Goal: Transaction & Acquisition: Download file/media

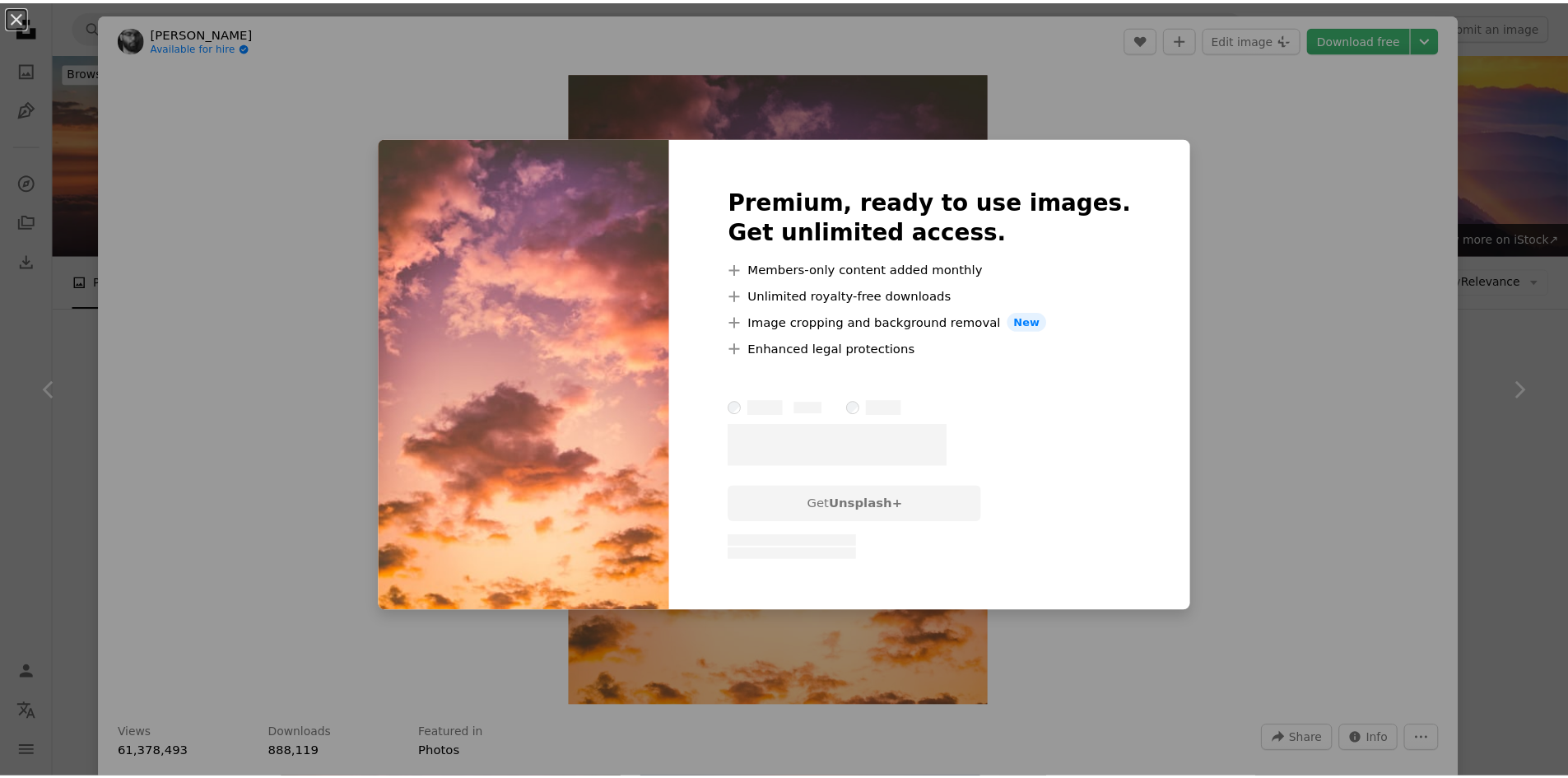
scroll to position [329, 0]
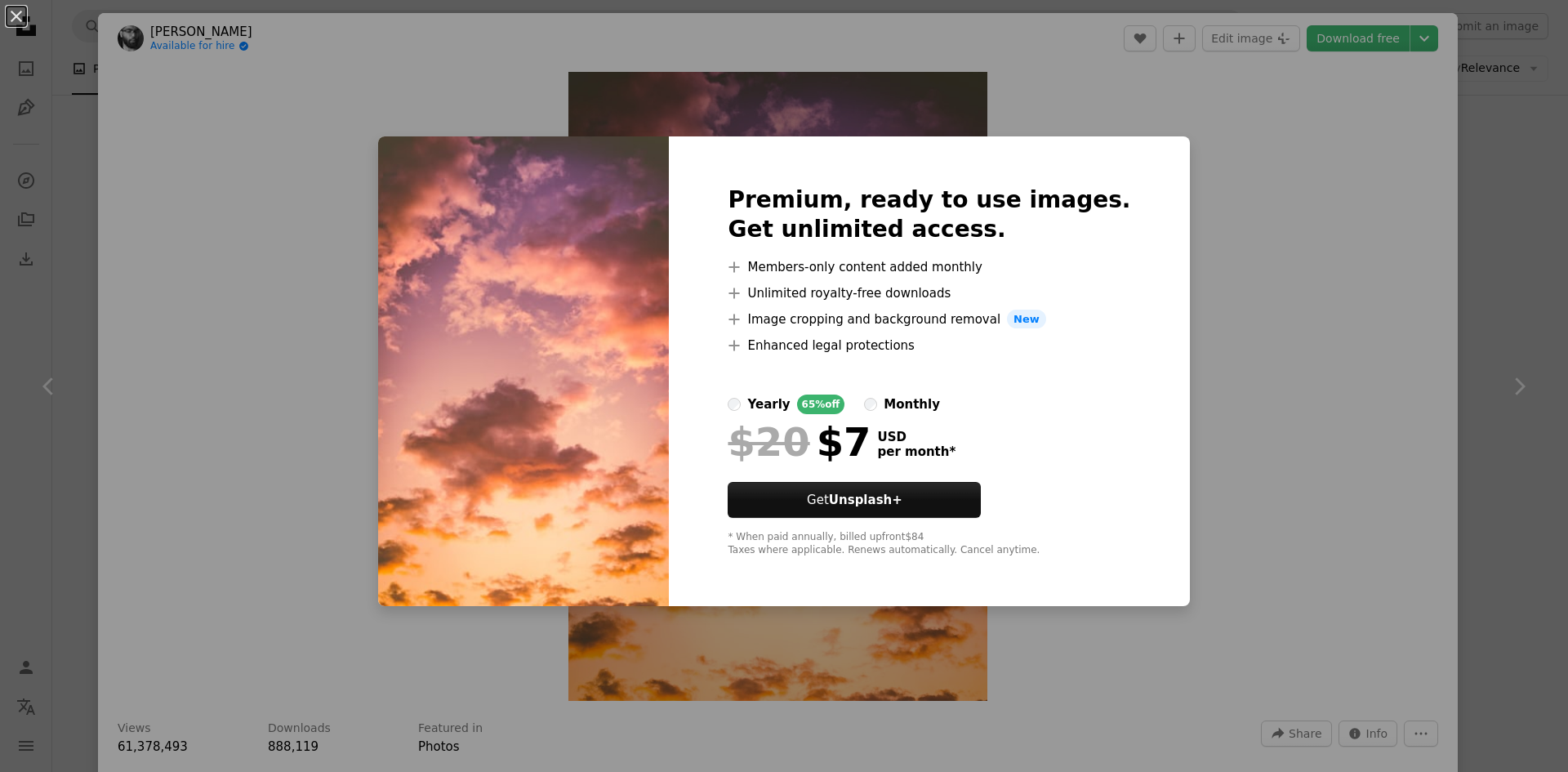
click at [1251, 191] on div "An X shape Premium, ready to use images. Get unlimited access. A plus sign Memb…" at bounding box center [784, 386] width 1568 height 772
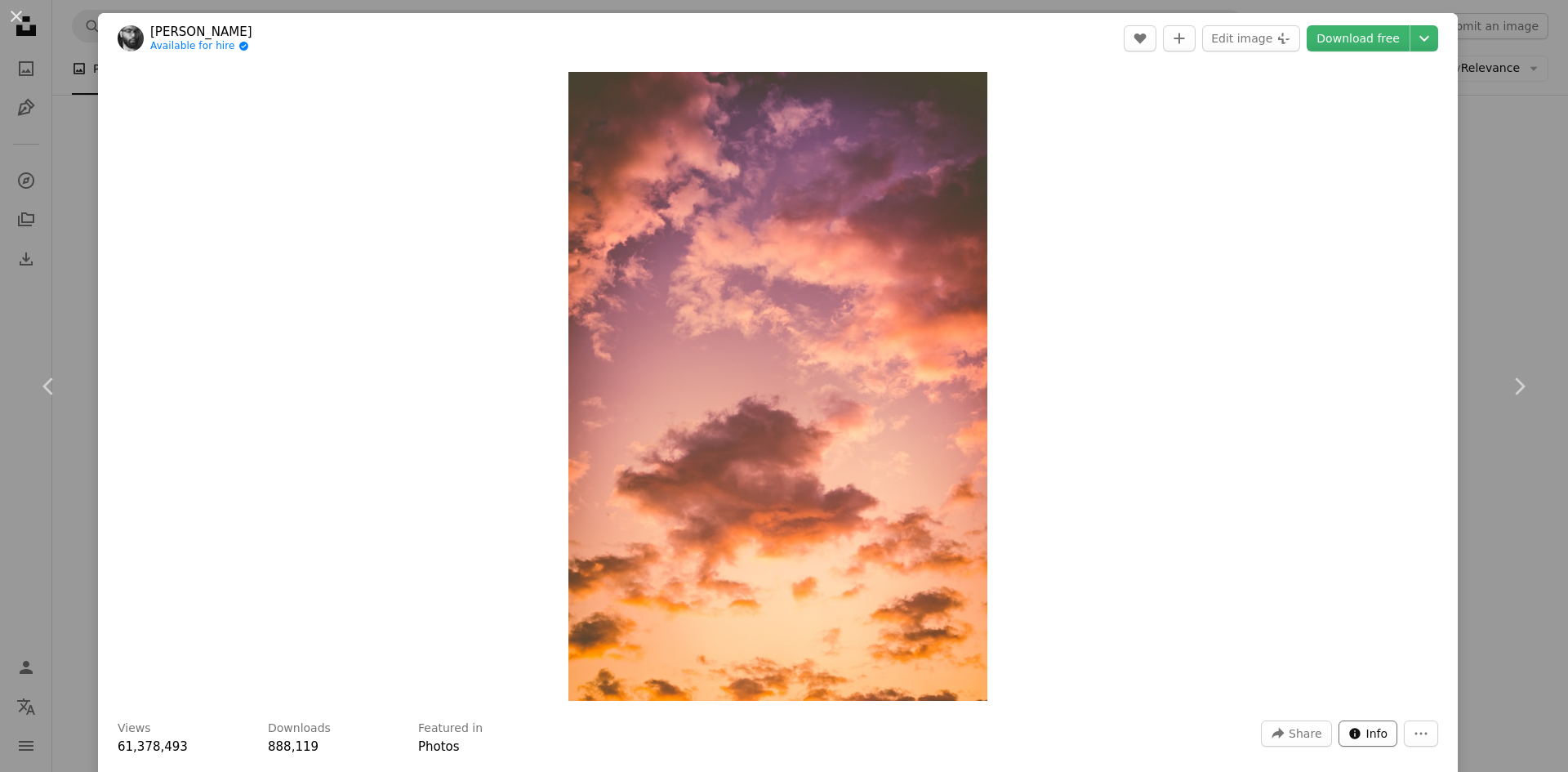
click at [1372, 736] on span "Info" at bounding box center [1377, 734] width 22 height 25
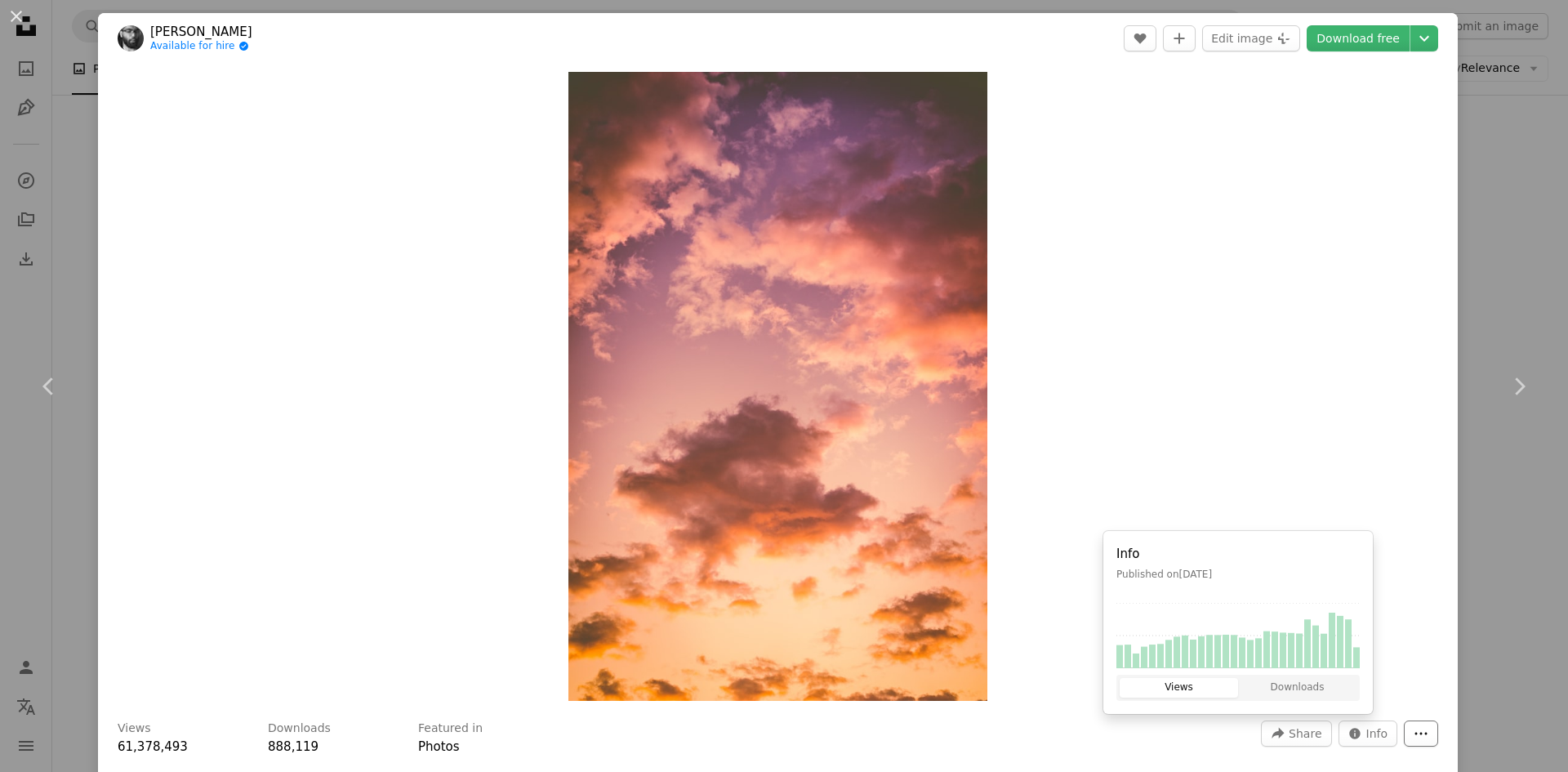
click at [1414, 732] on icon "More Actions" at bounding box center [1421, 734] width 15 height 15
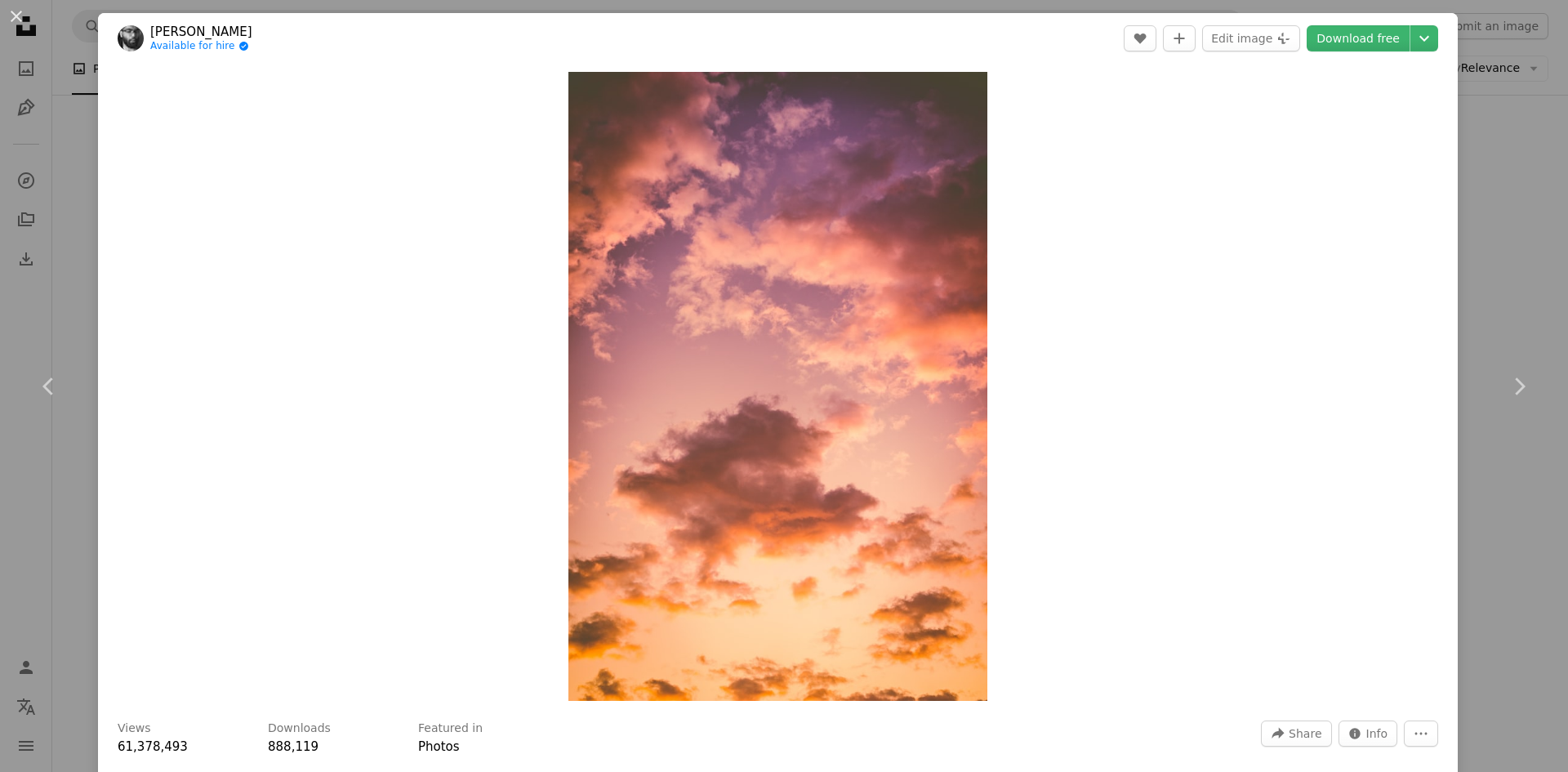
click at [1340, 587] on dialog "An X shape Chevron left Chevron right [PERSON_NAME] Available for hire A checkm…" at bounding box center [784, 386] width 1568 height 772
click at [1541, 524] on div "An X shape Chevron left Chevron right [PERSON_NAME] Available for hire A checkm…" at bounding box center [784, 386] width 1568 height 772
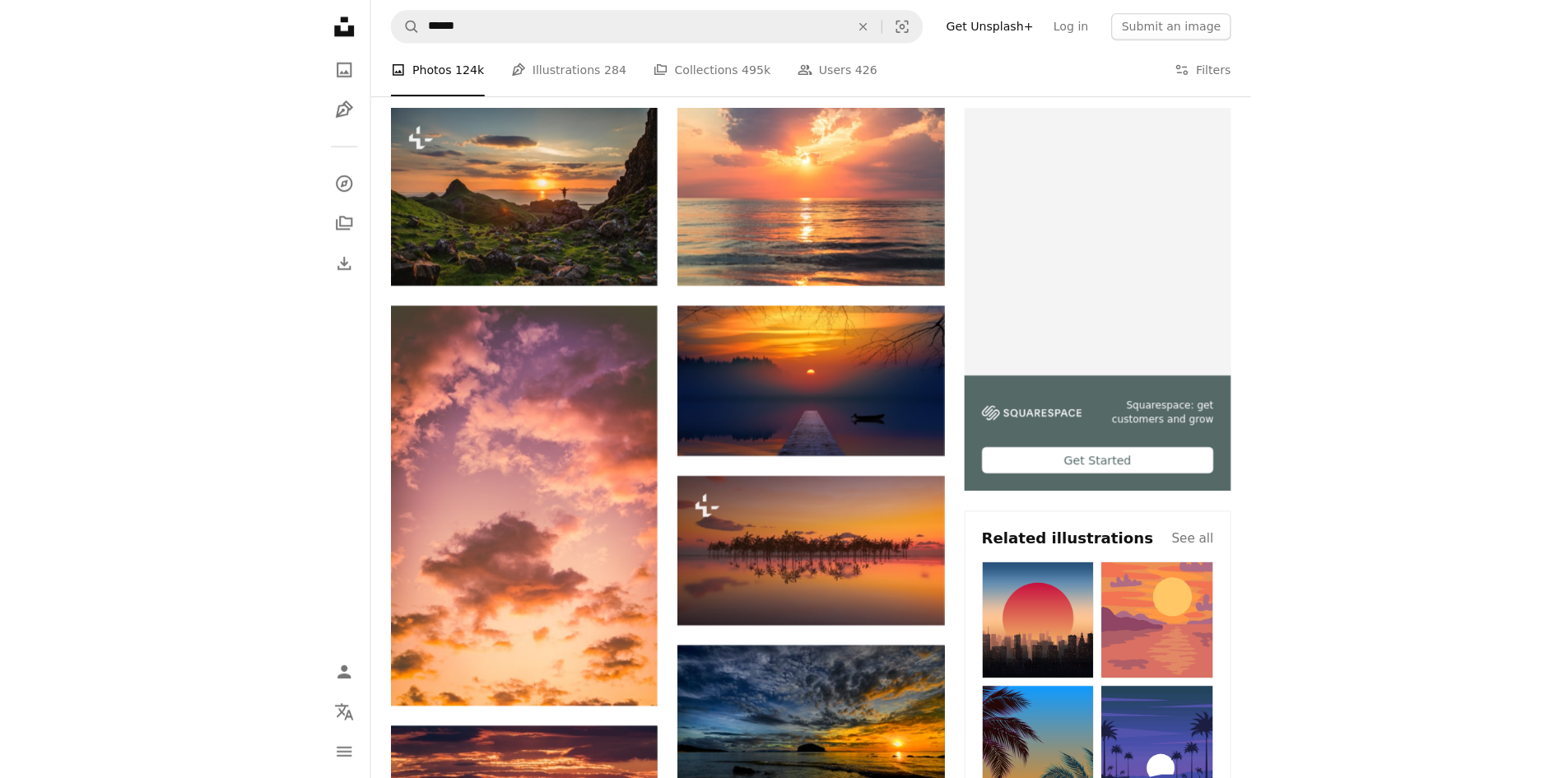
scroll to position [329, 0]
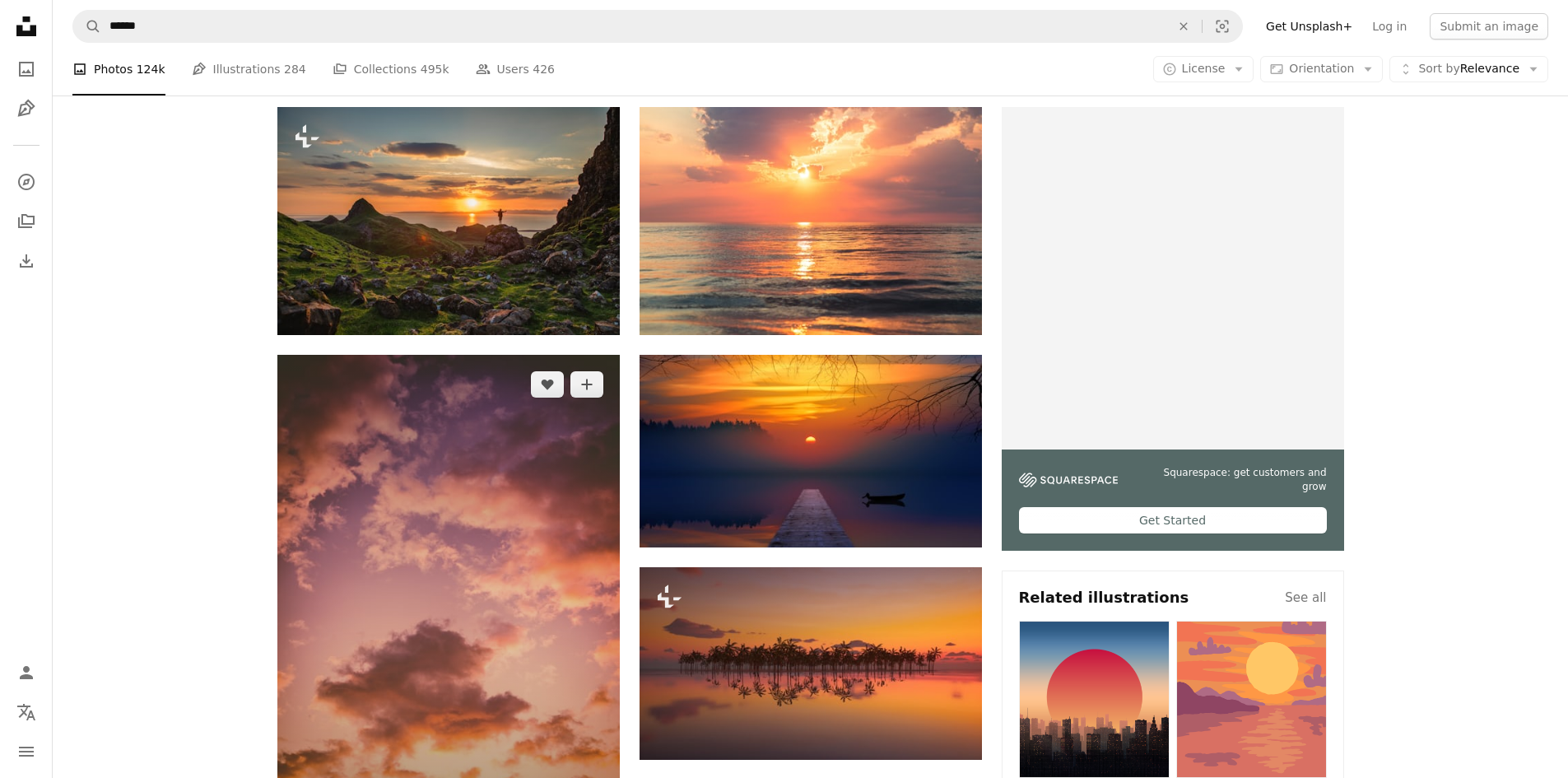
click at [502, 526] on img at bounding box center [449, 611] width 343 height 513
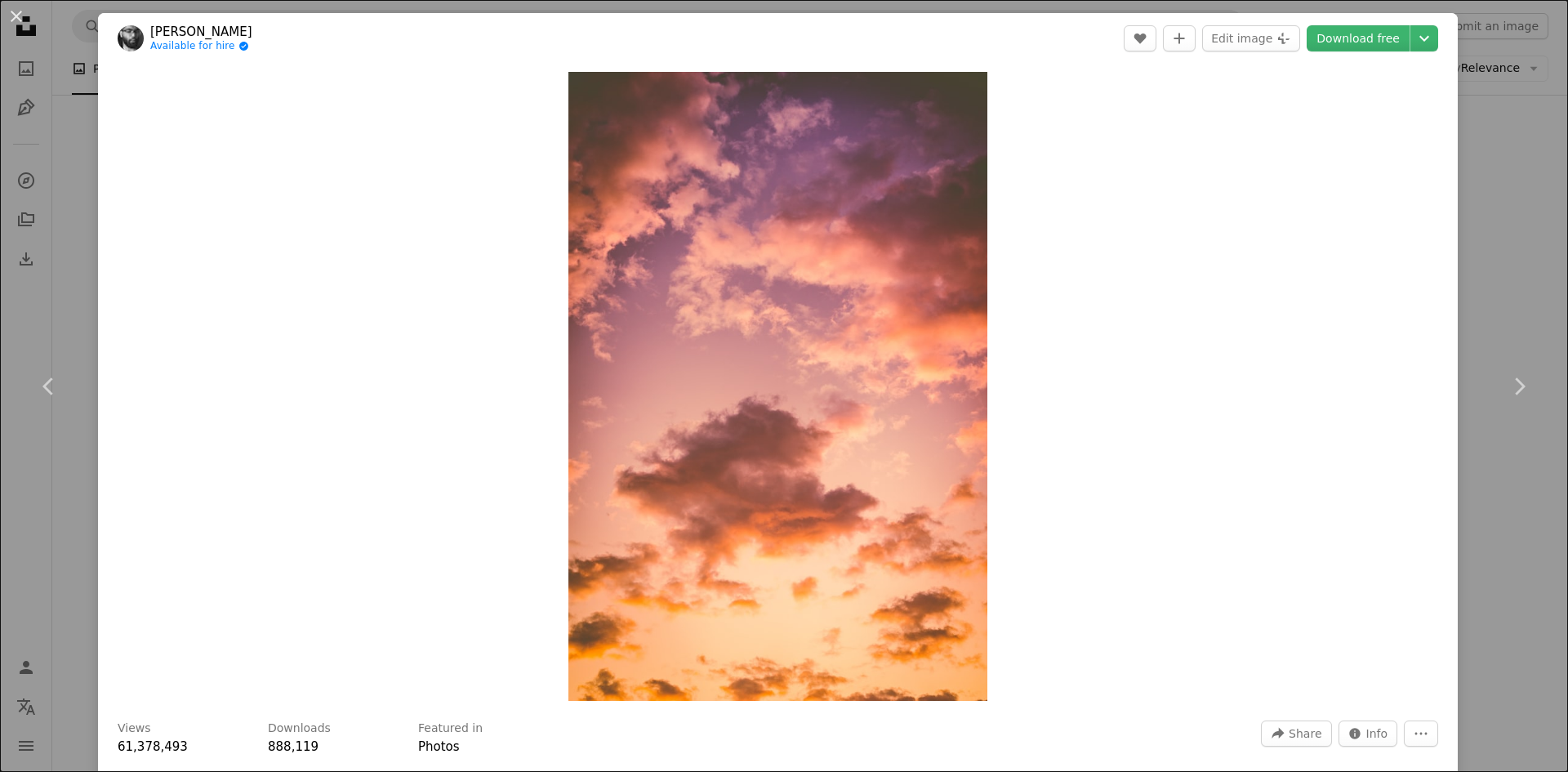
drag, startPoint x: 760, startPoint y: 410, endPoint x: 1181, endPoint y: 337, distance: 427.3
click at [1181, 337] on div "Zoom in" at bounding box center [778, 386] width 1360 height 645
click at [1518, 312] on link "Chevron right" at bounding box center [1519, 386] width 98 height 156
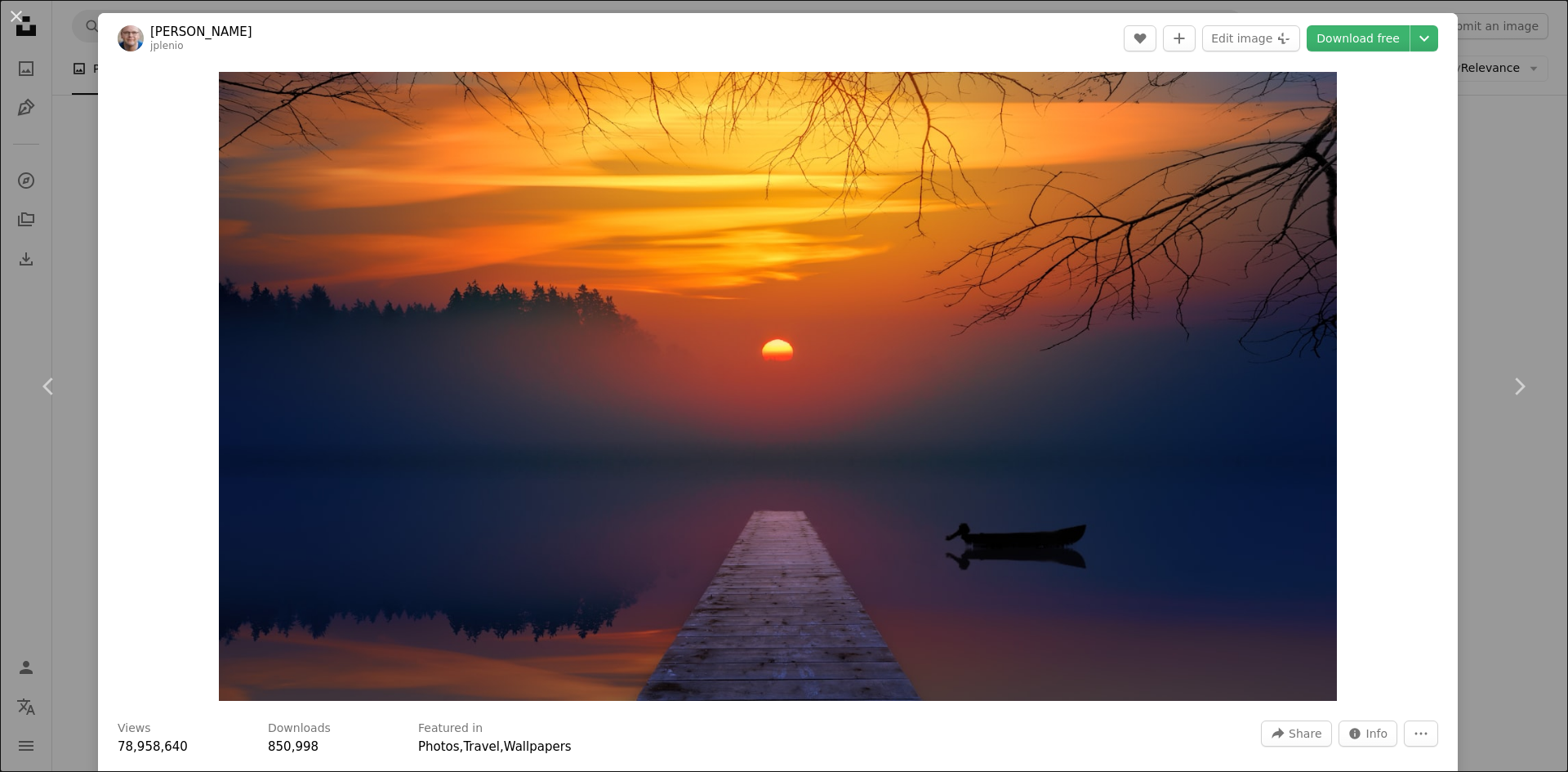
click at [1525, 132] on div "An X shape Chevron left Chevron right [PERSON_NAME] jplenio A heart A plus sign…" at bounding box center [784, 386] width 1568 height 772
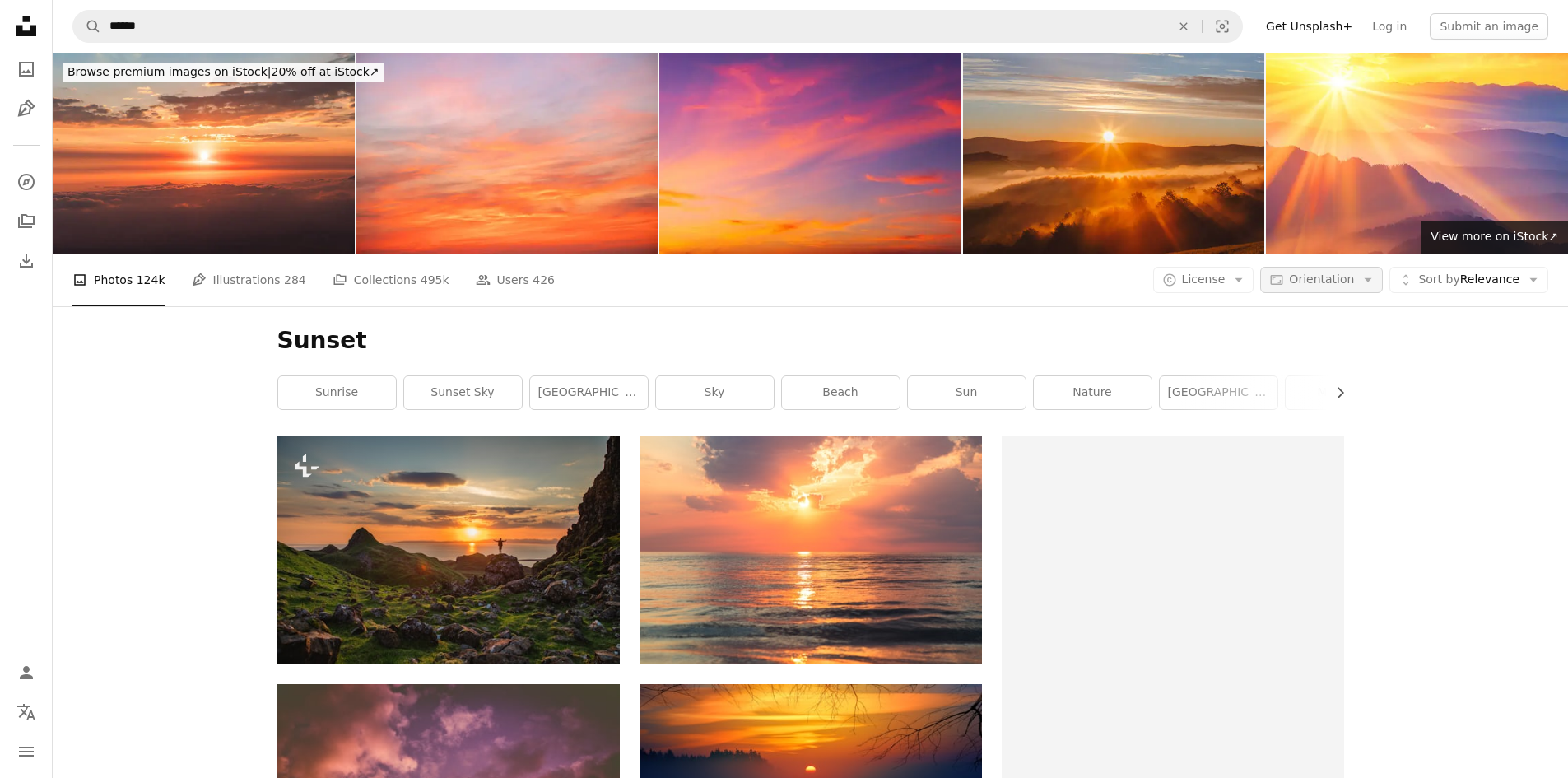
click at [1375, 283] on icon "Arrow down" at bounding box center [1367, 279] width 15 height 15
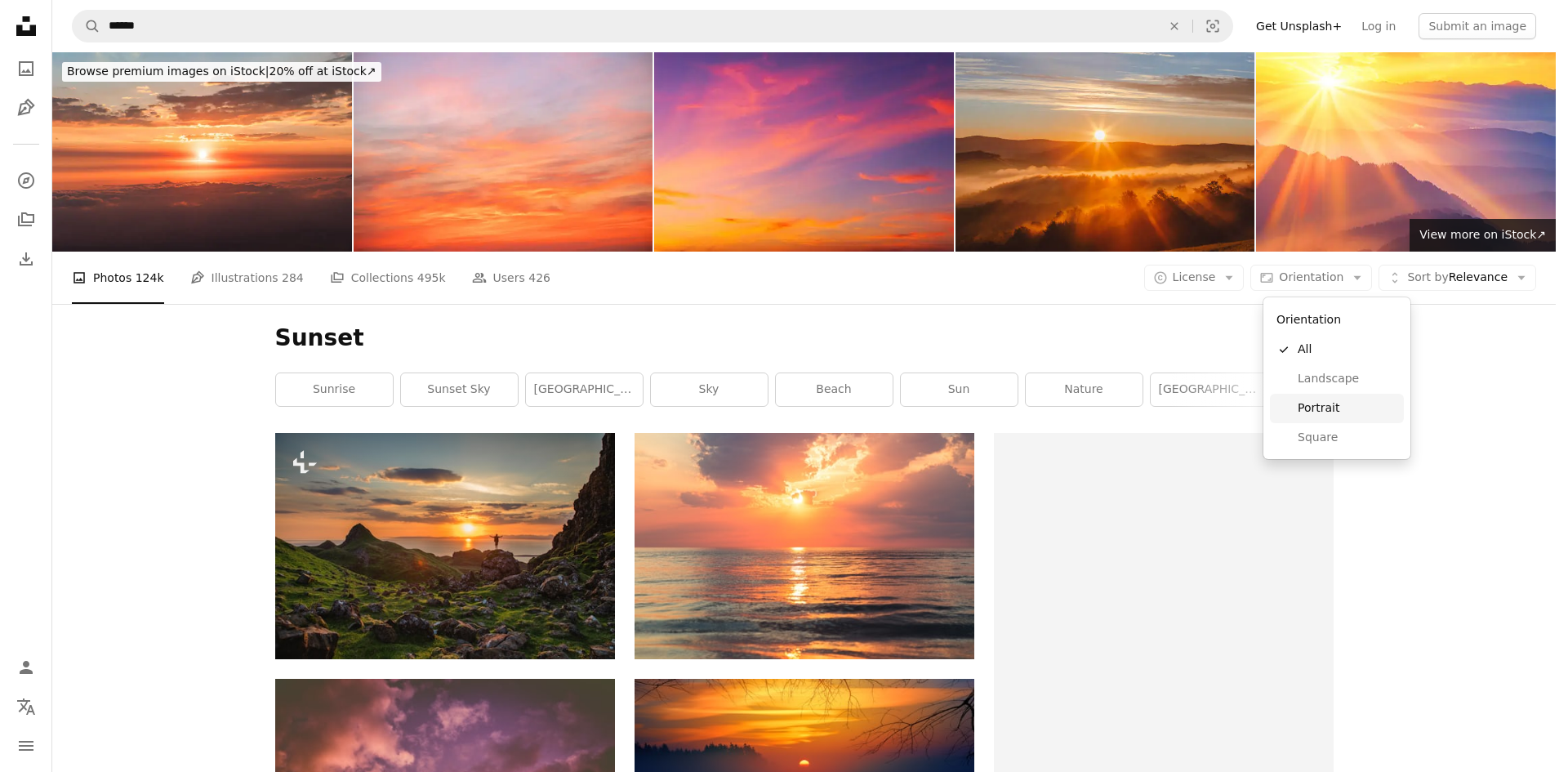
click at [1361, 408] on span "Portrait" at bounding box center [1347, 408] width 99 height 17
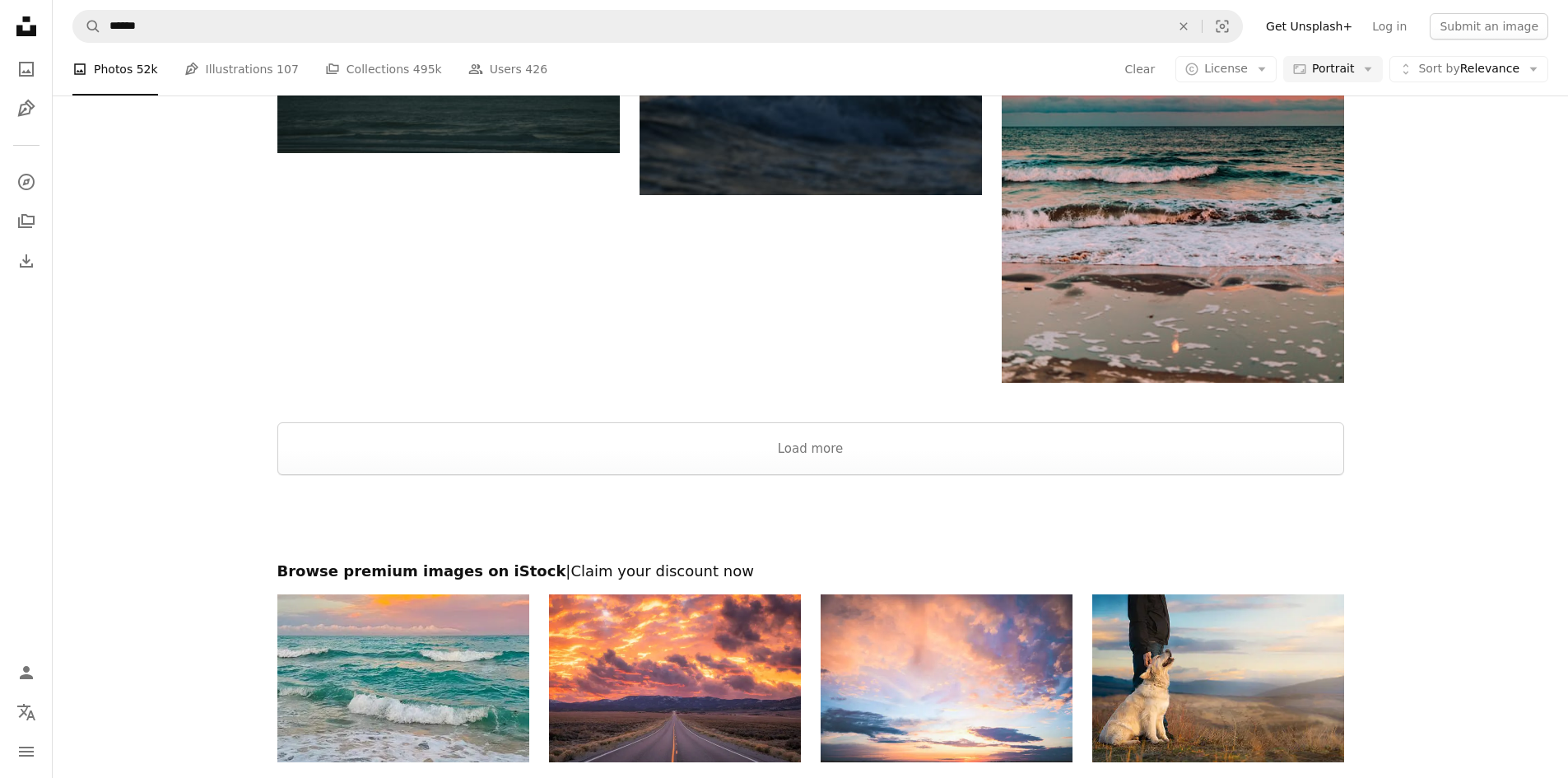
scroll to position [4117, 0]
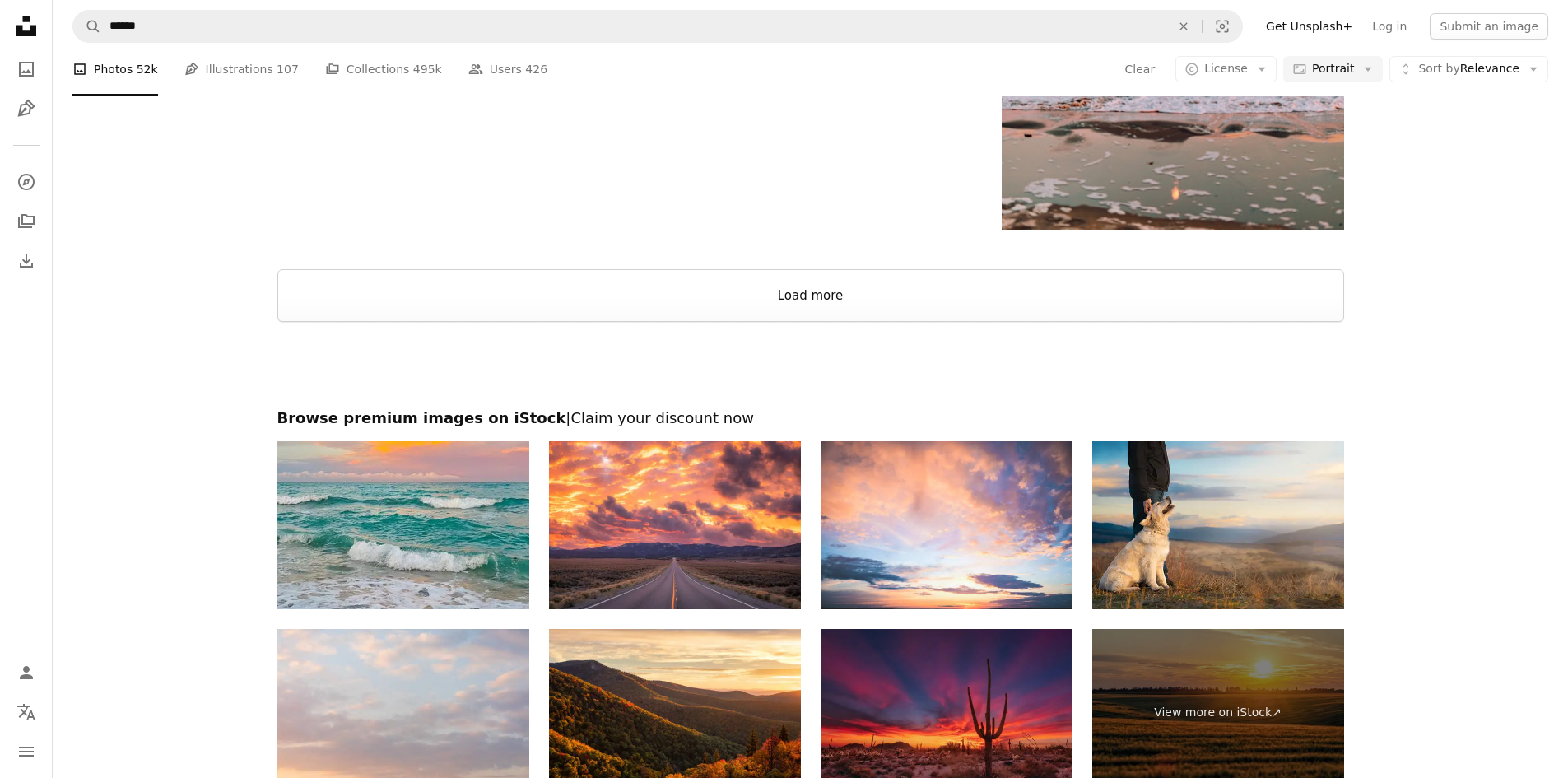
click at [609, 307] on button "Load more" at bounding box center [810, 295] width 1067 height 53
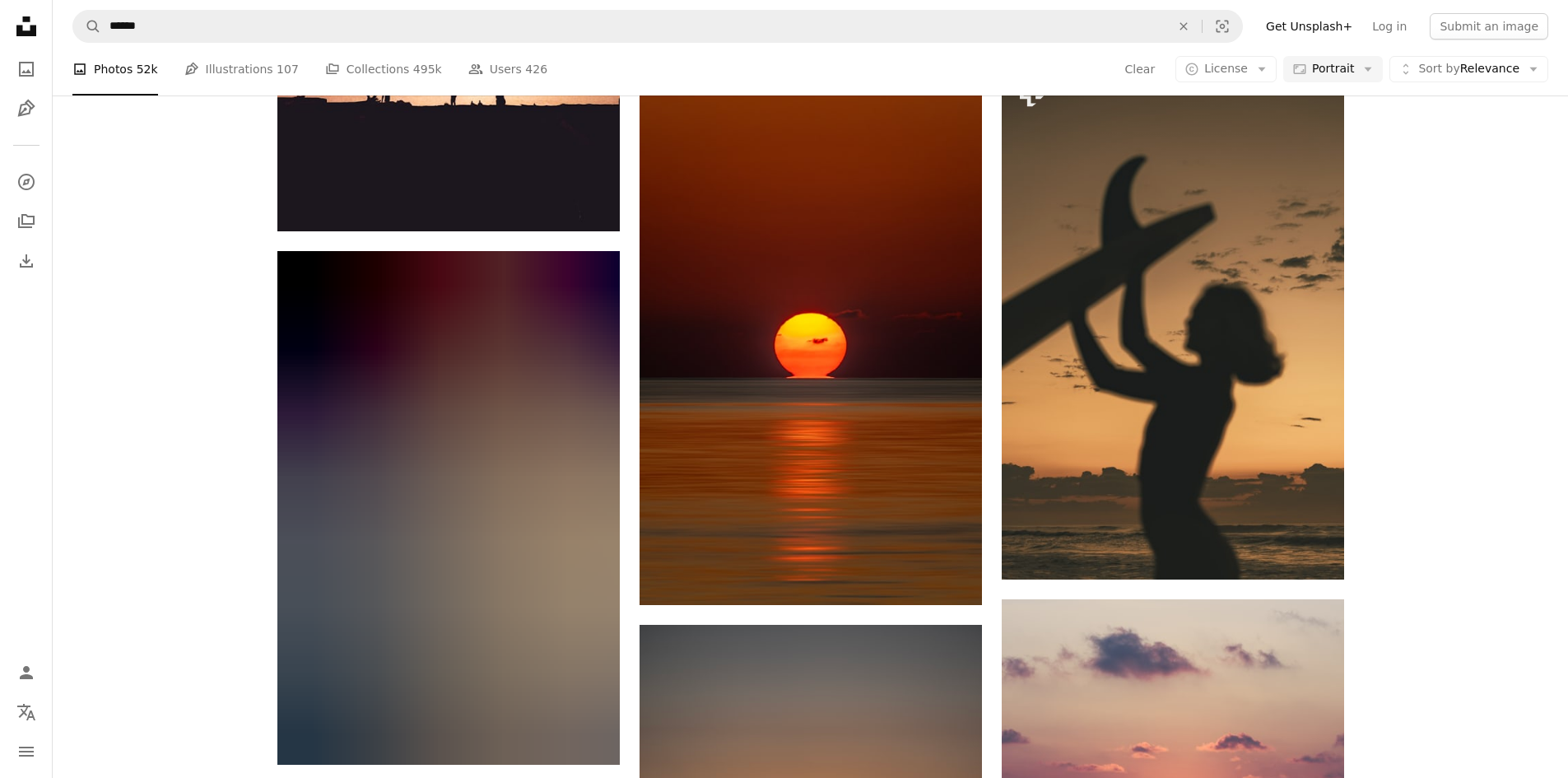
scroll to position [24617, 0]
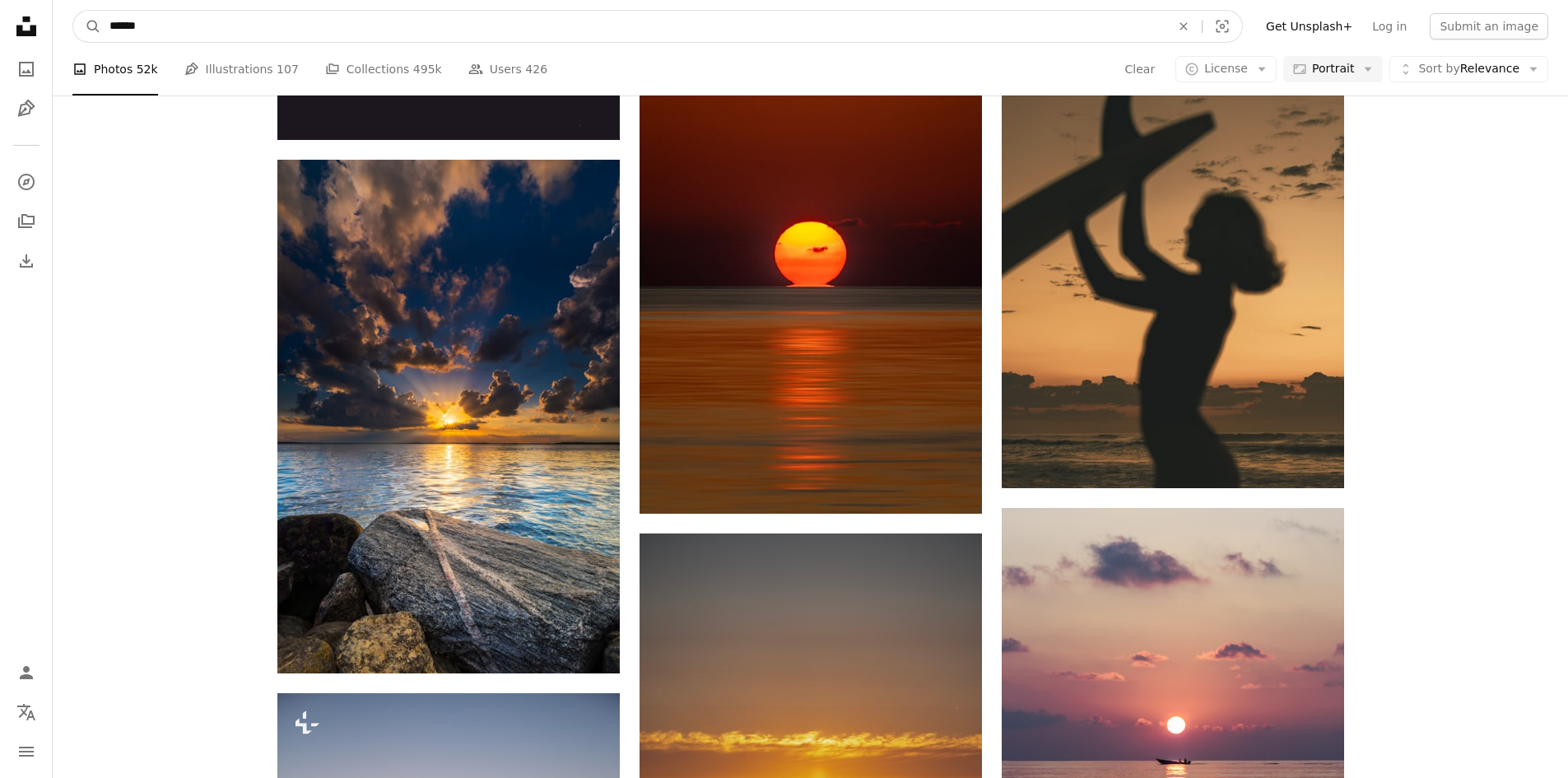
click at [471, 20] on input "******" at bounding box center [633, 27] width 1064 height 32
type input "**********"
click button "A magnifying glass" at bounding box center [87, 27] width 28 height 32
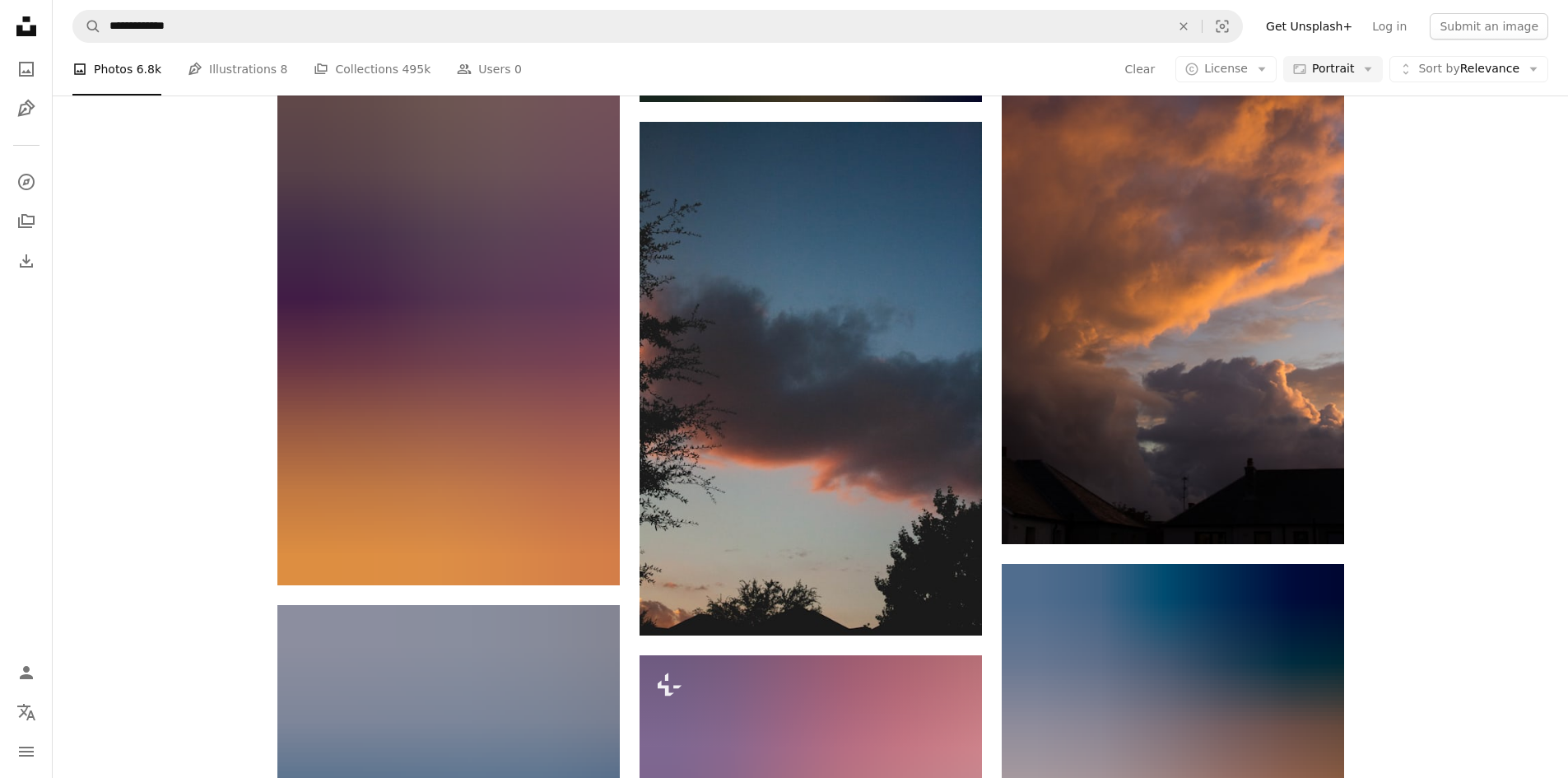
scroll to position [12843, 0]
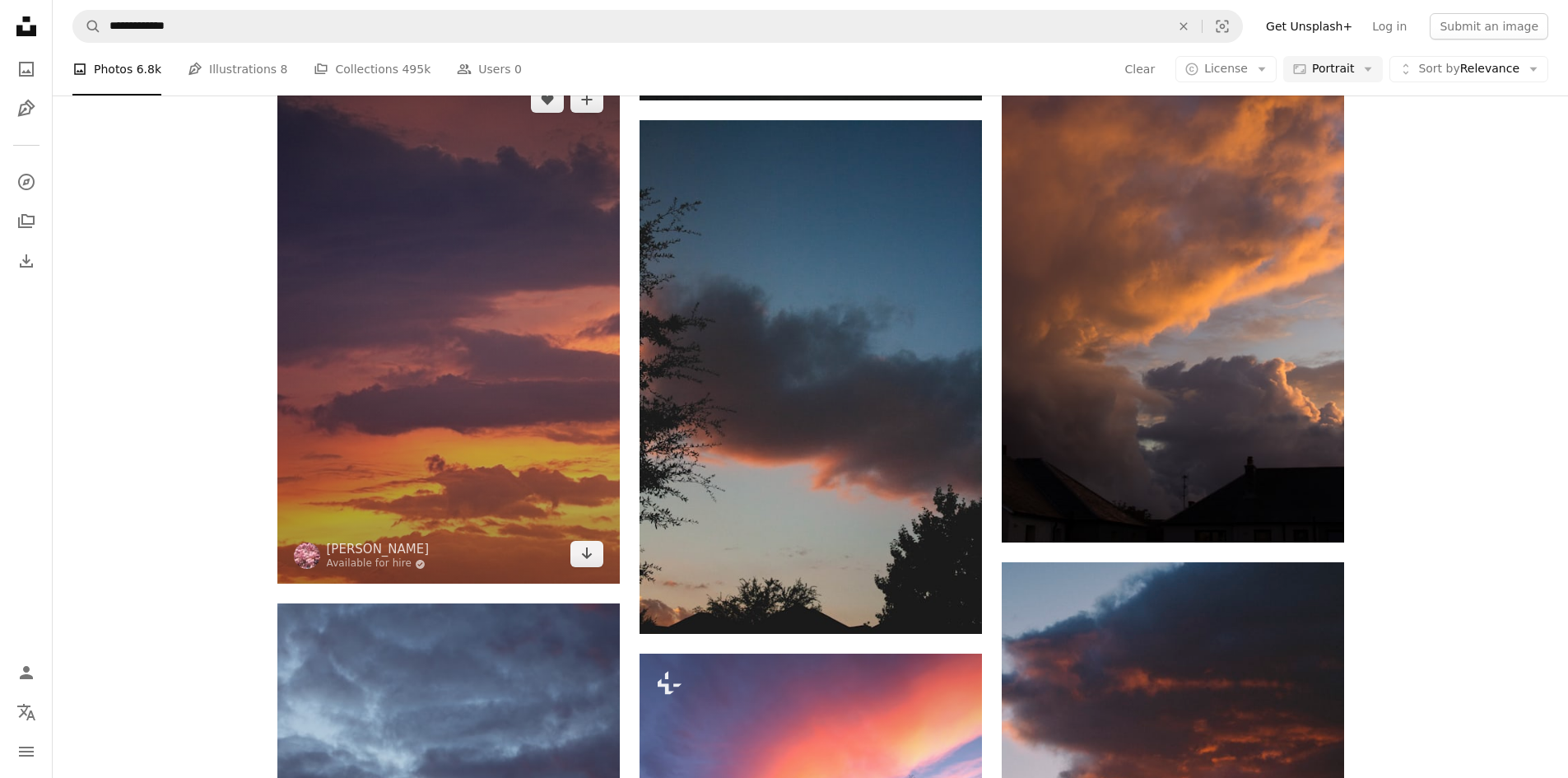
click at [543, 284] on img at bounding box center [449, 327] width 343 height 513
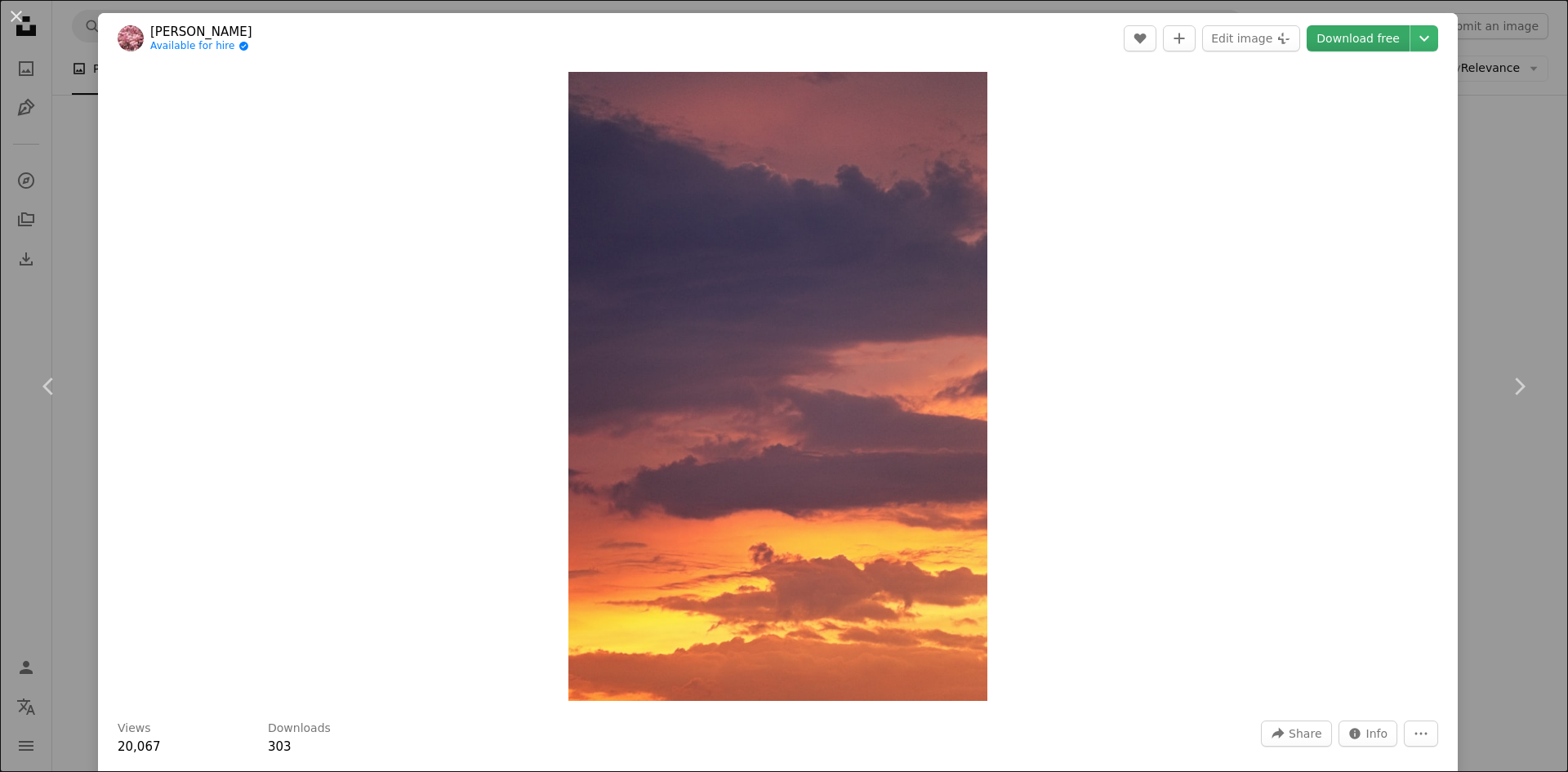
click at [1372, 36] on link "Download free" at bounding box center [1358, 38] width 103 height 27
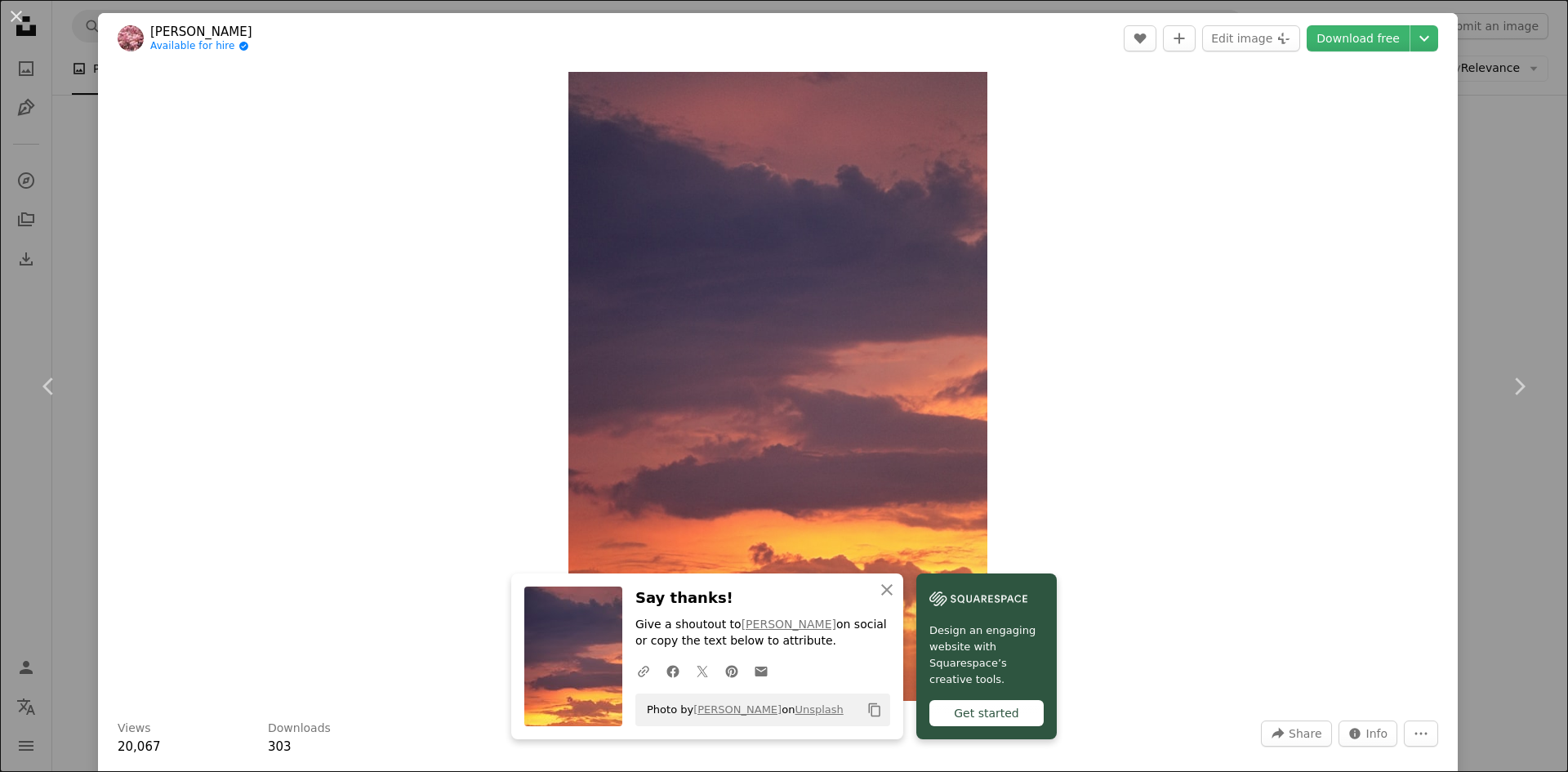
click at [1491, 102] on div "An X shape Chevron left Chevron right [PERSON_NAME] Available for hire A checkm…" at bounding box center [784, 386] width 1568 height 772
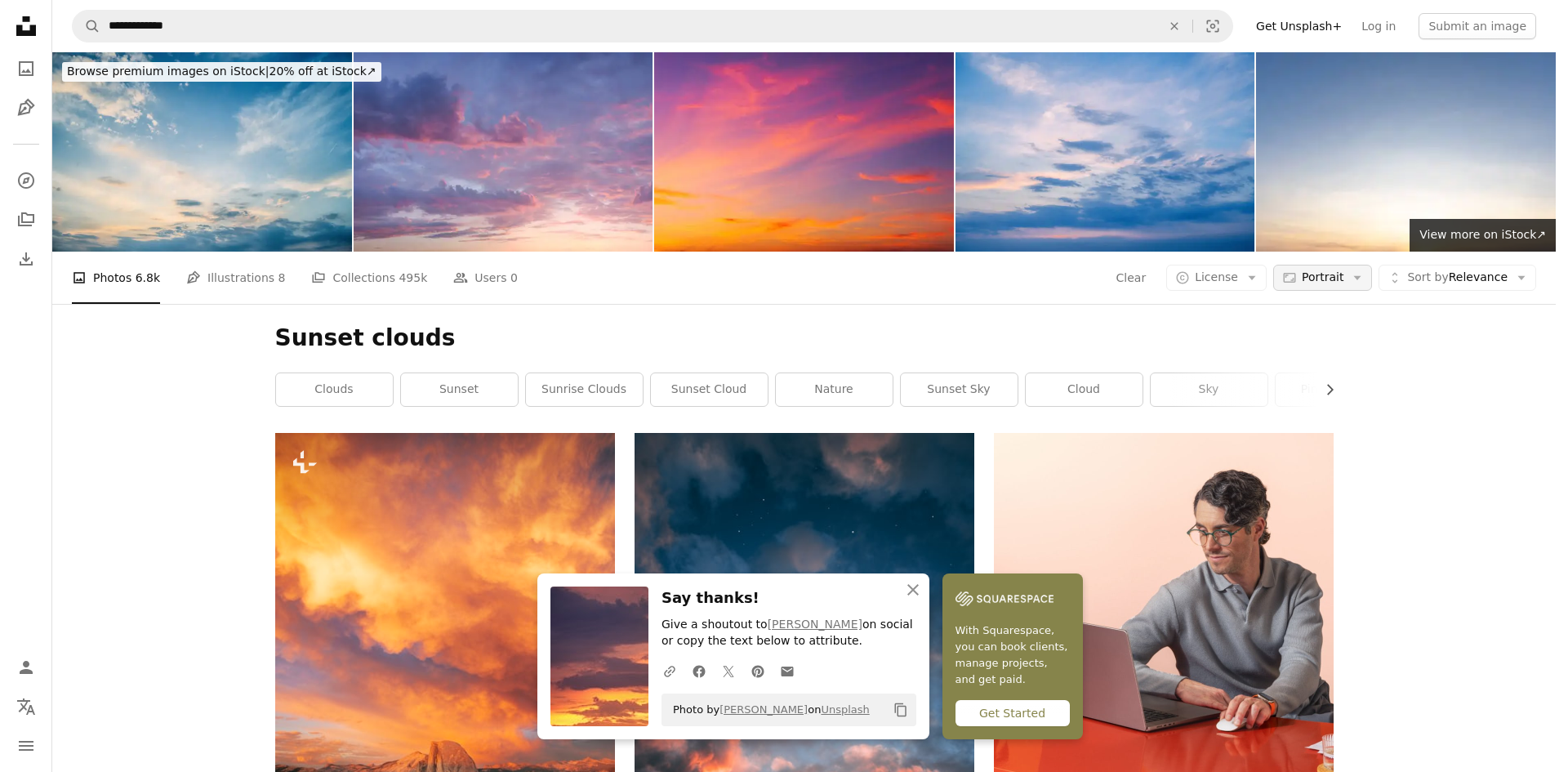
click at [1344, 269] on span "Portrait" at bounding box center [1322, 277] width 41 height 17
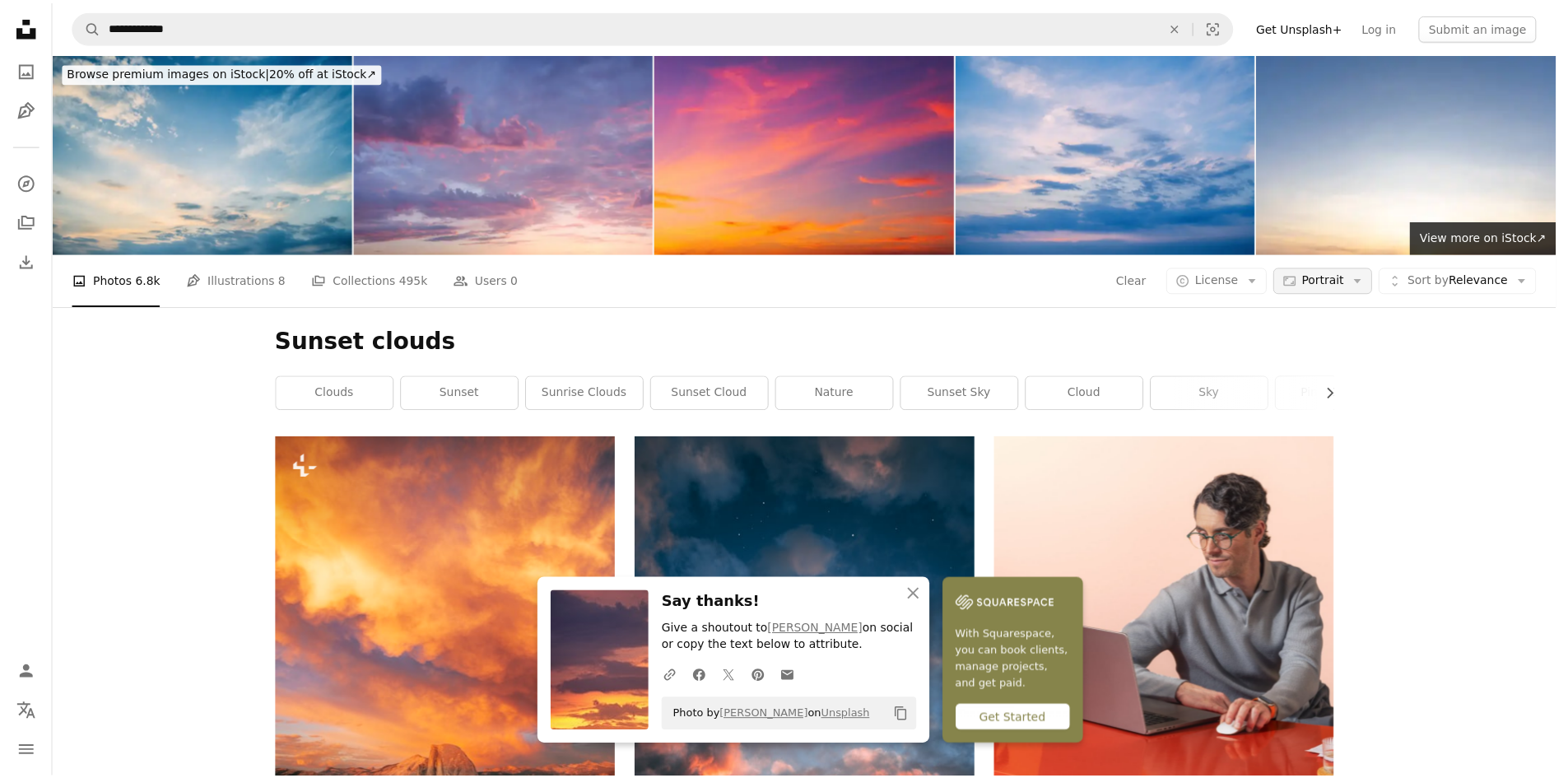
scroll to position [12843, 0]
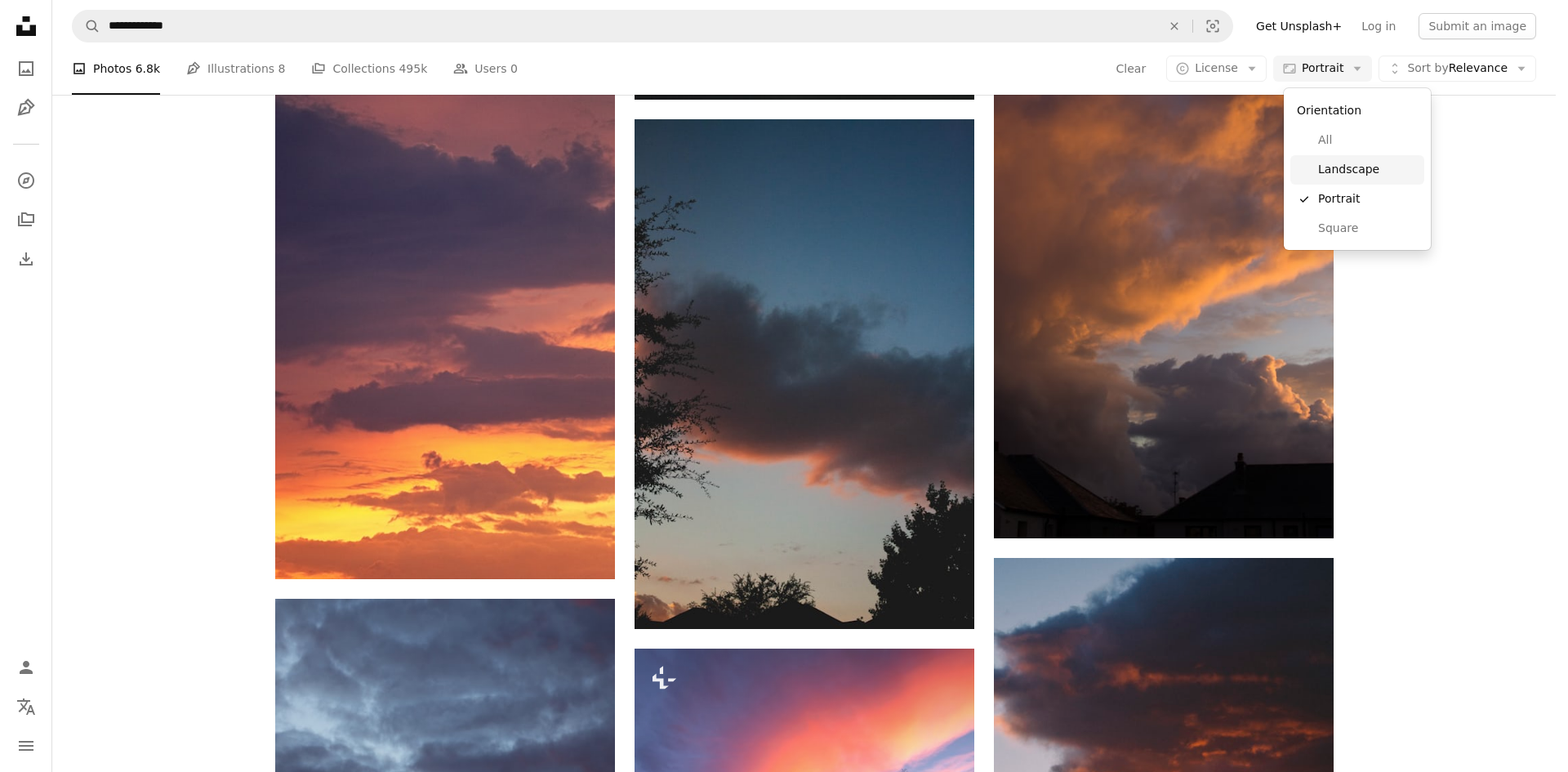
click at [1343, 167] on span "Landscape" at bounding box center [1367, 169] width 99 height 17
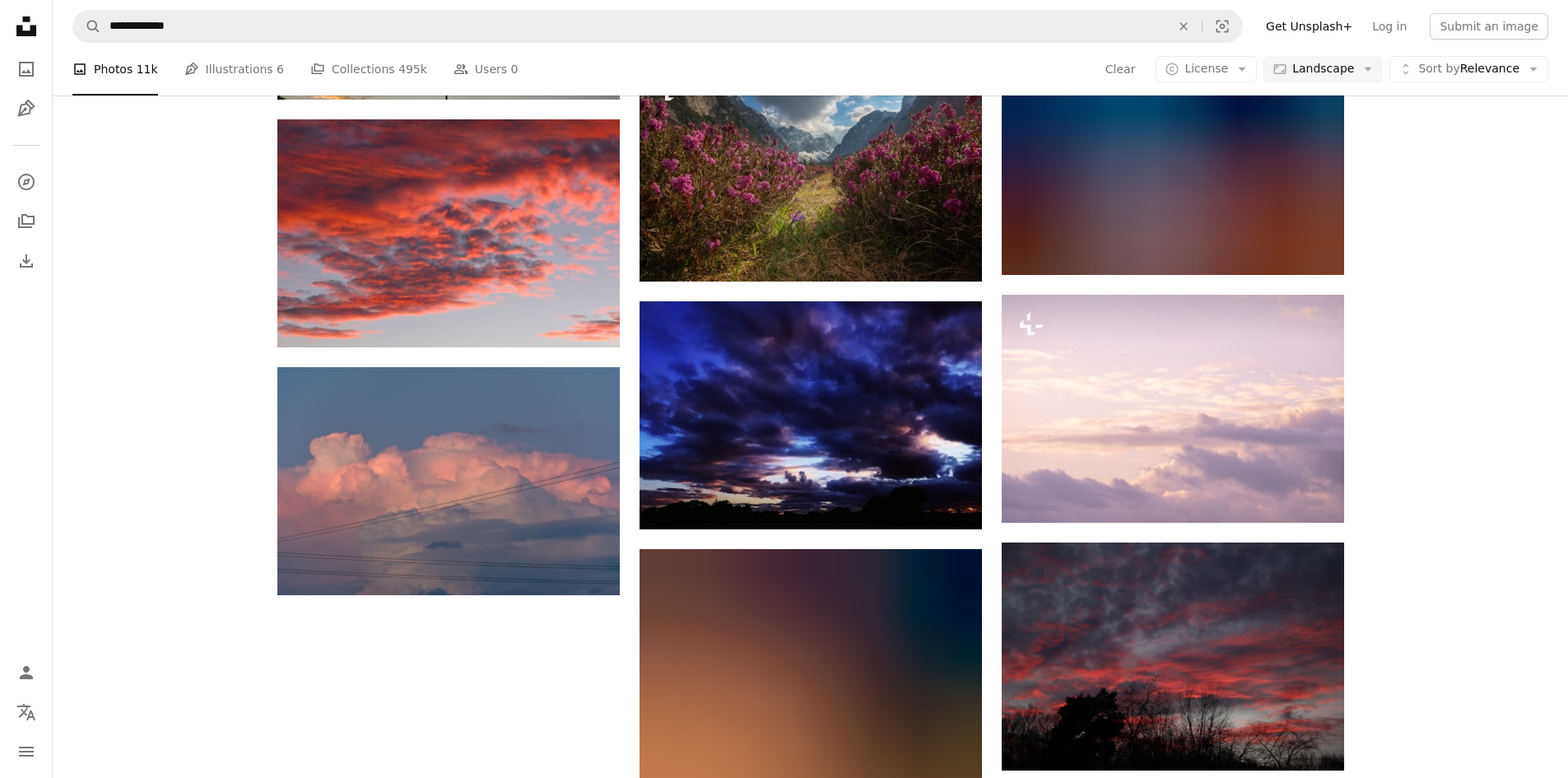
scroll to position [165, 0]
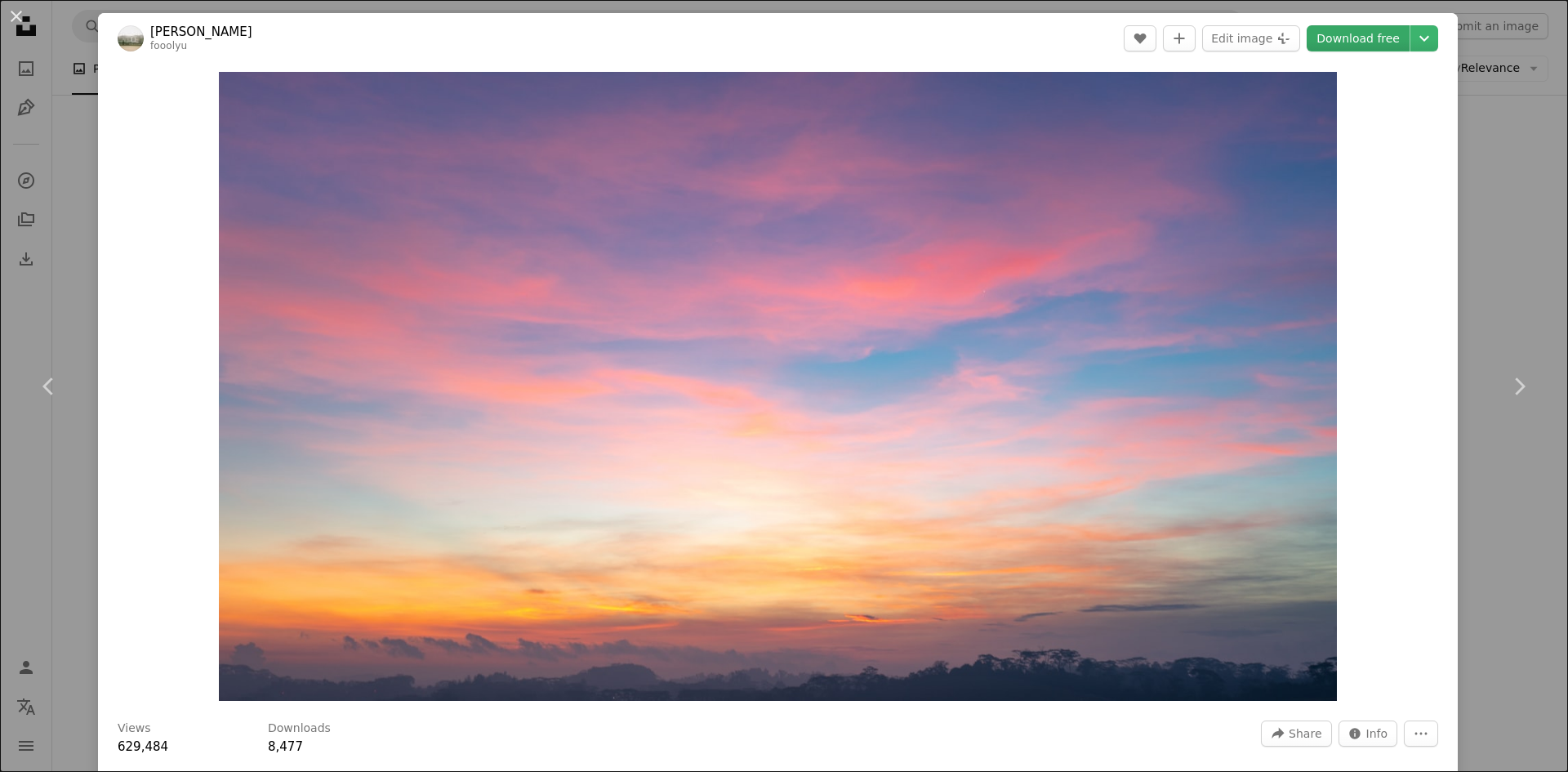
click at [1338, 41] on link "Download free" at bounding box center [1358, 38] width 103 height 27
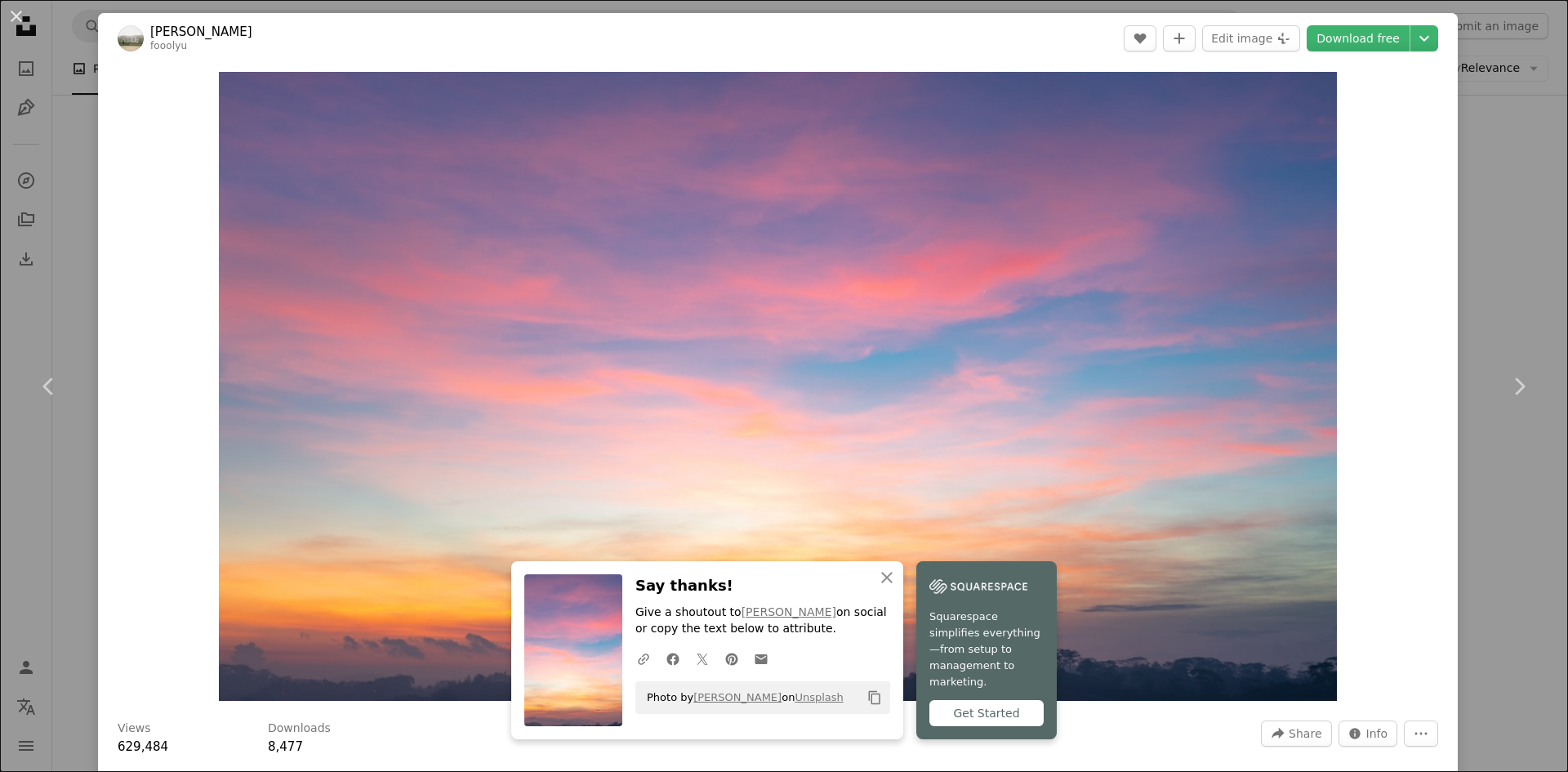
click at [1500, 163] on div "An X shape Chevron left Chevron right [PERSON_NAME] fooolyu A heart A plus sign…" at bounding box center [784, 386] width 1568 height 772
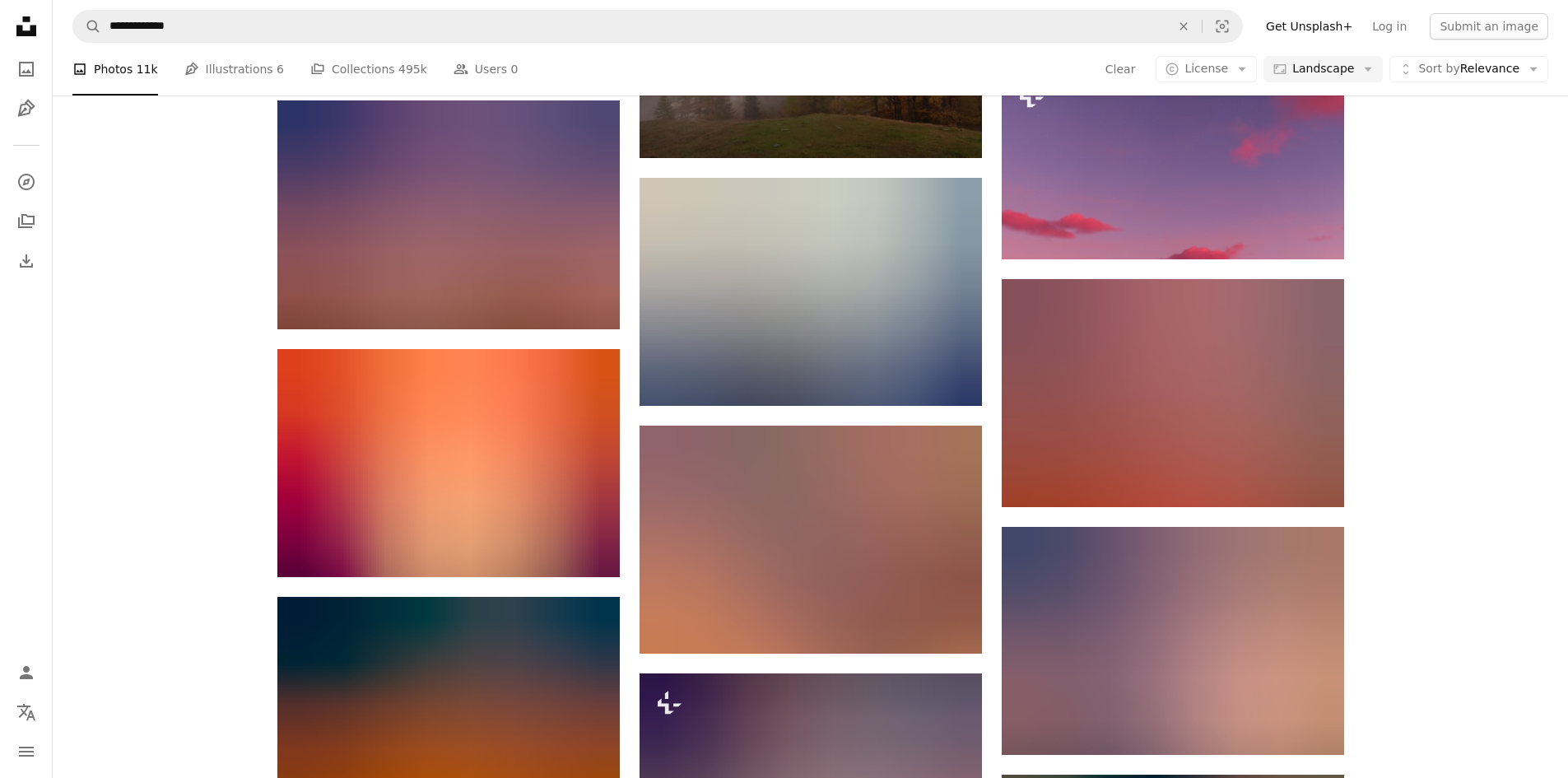
scroll to position [10538, 0]
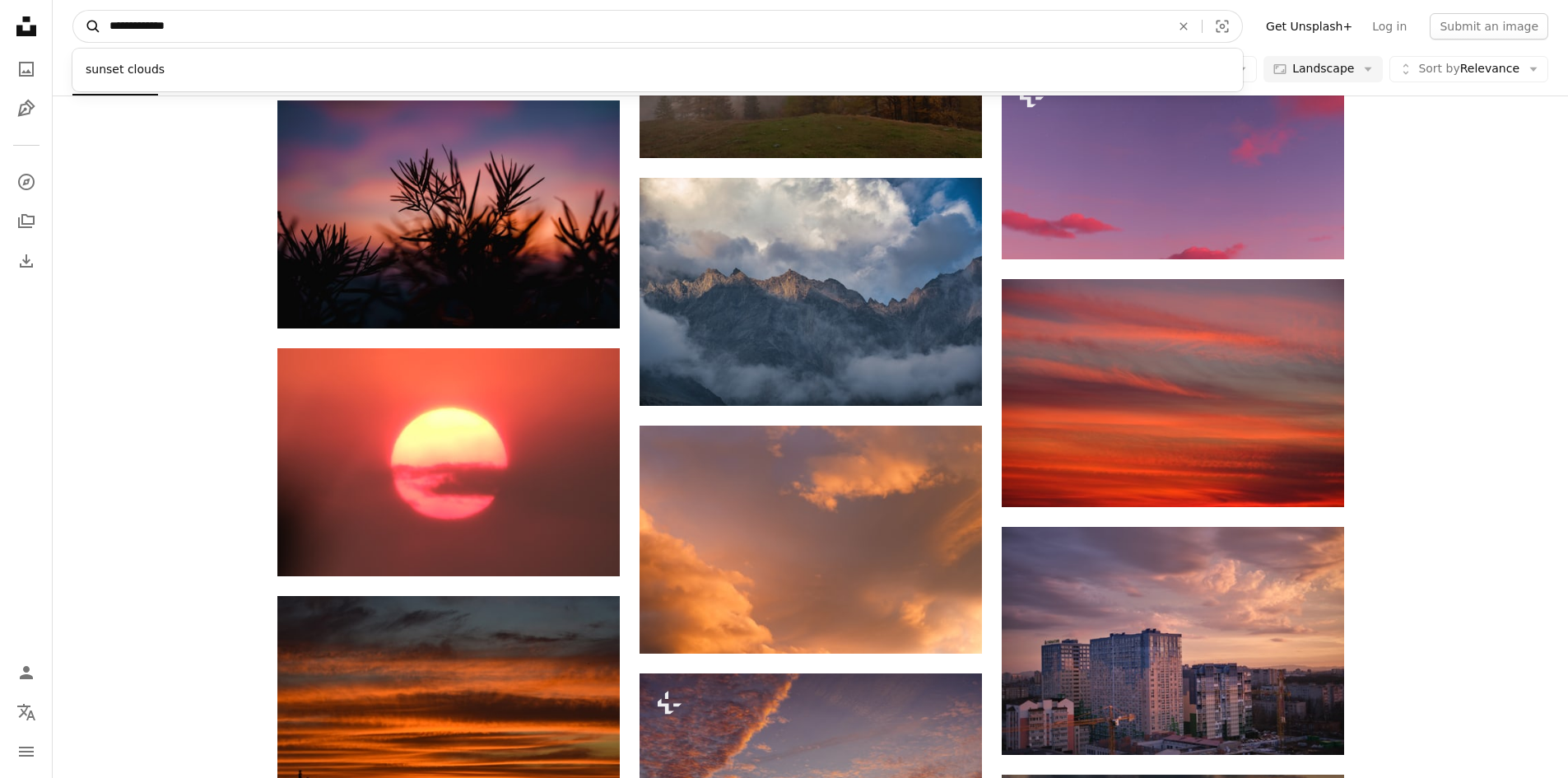
drag, startPoint x: 204, startPoint y: 29, endPoint x: 90, endPoint y: 30, distance: 114.0
click at [90, 30] on form "**********" at bounding box center [657, 26] width 1170 height 33
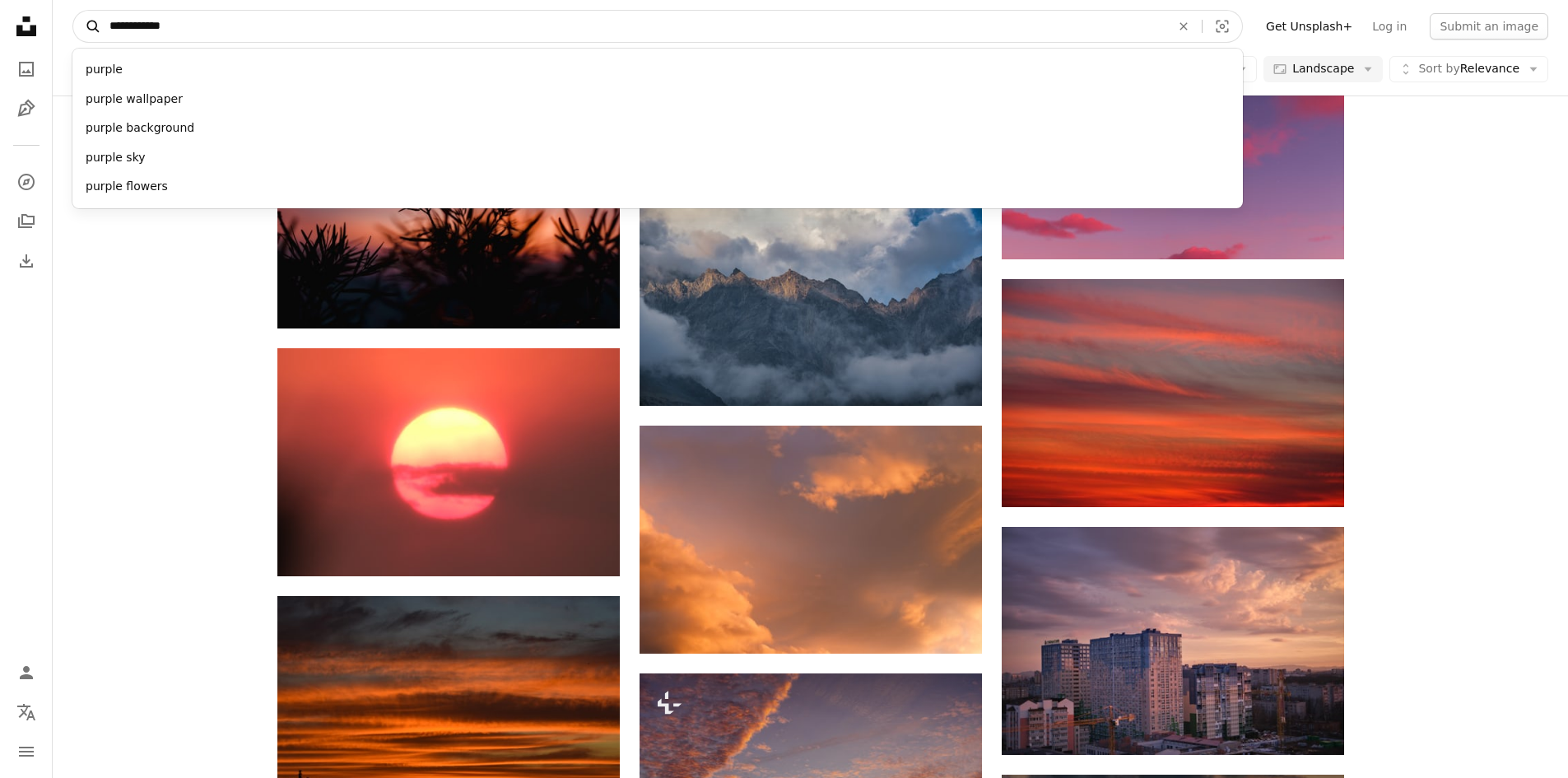
type input "**********"
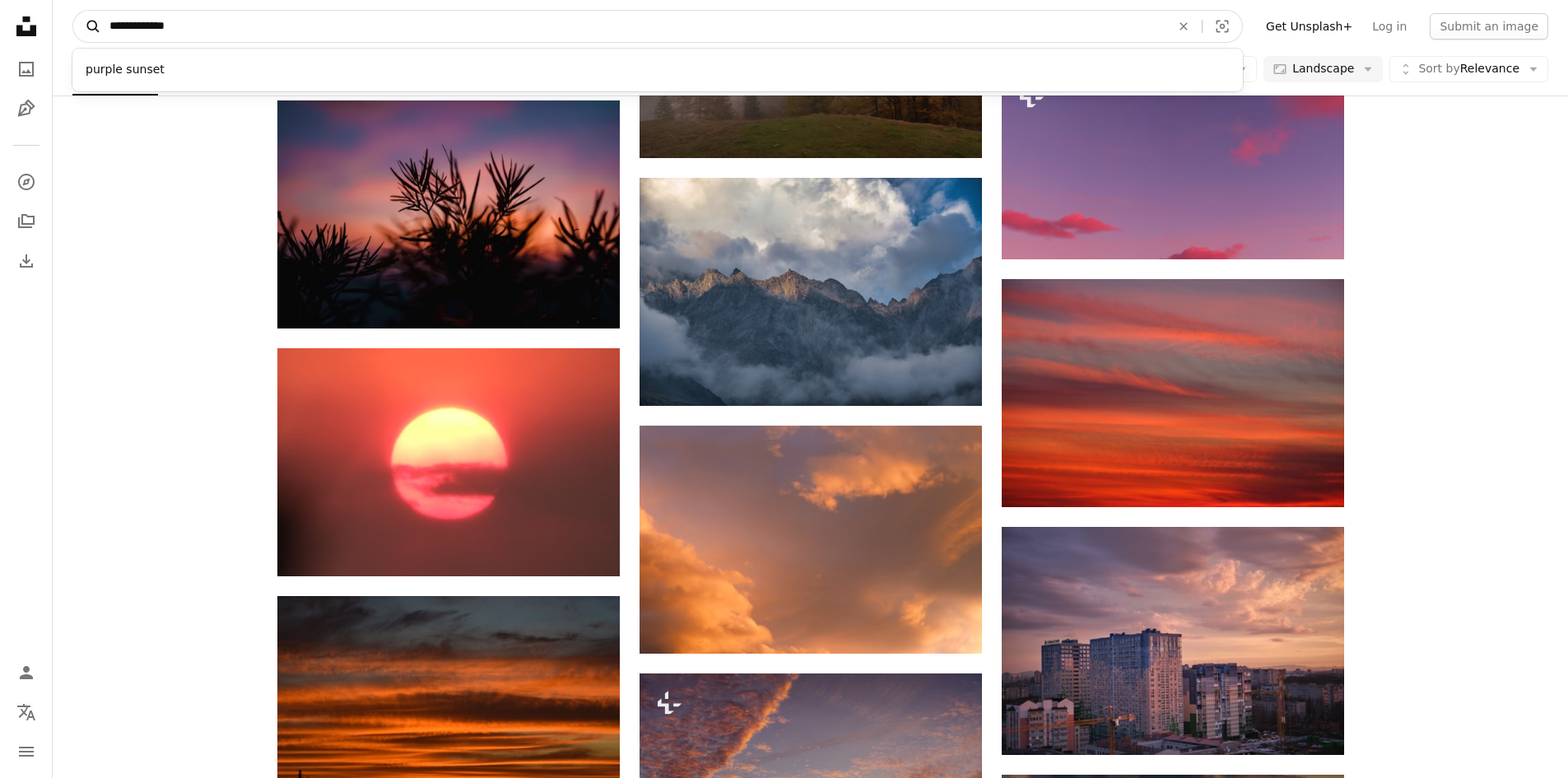
click button "A magnifying glass" at bounding box center [87, 27] width 28 height 32
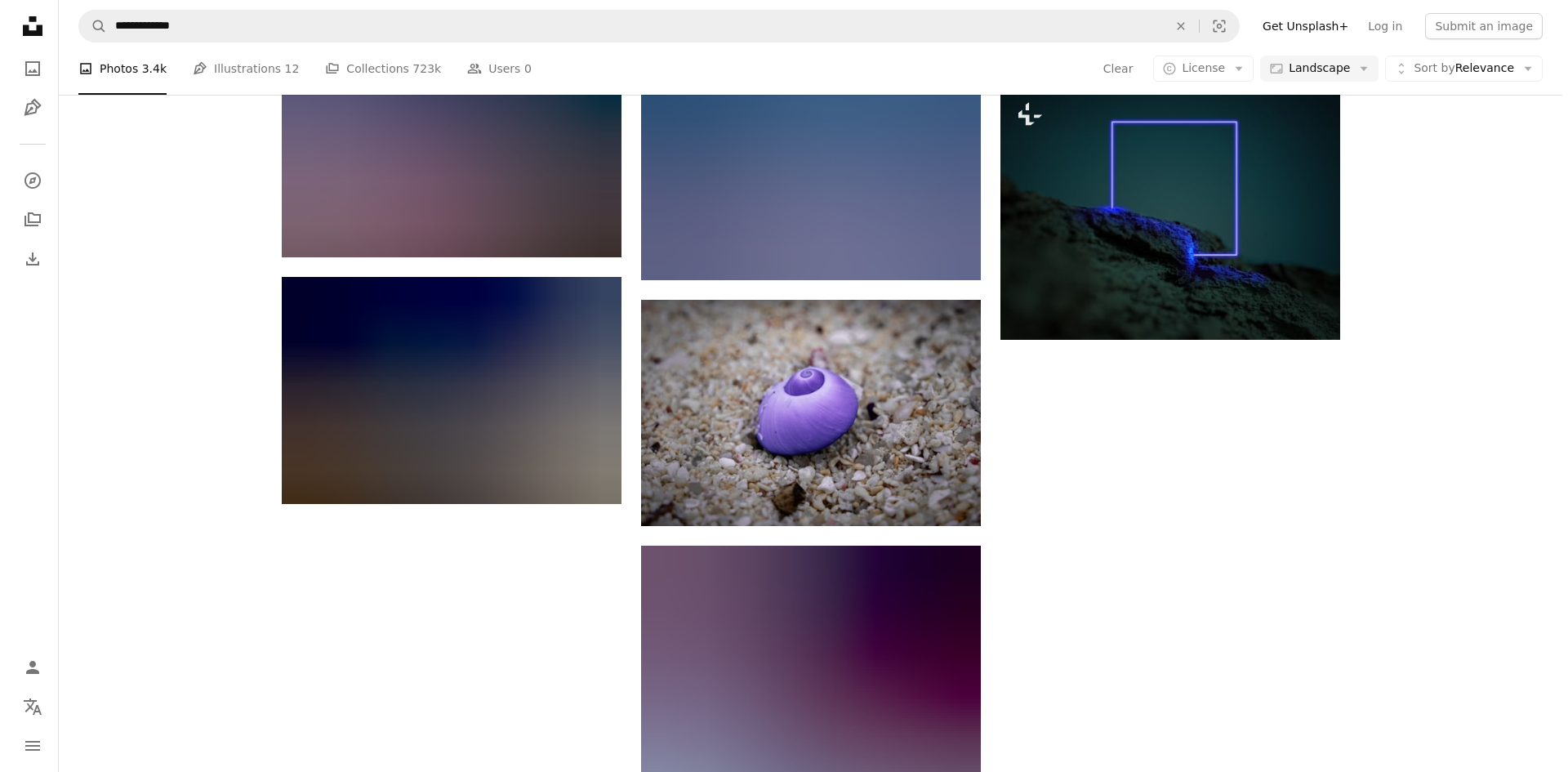
scroll to position [7189, 0]
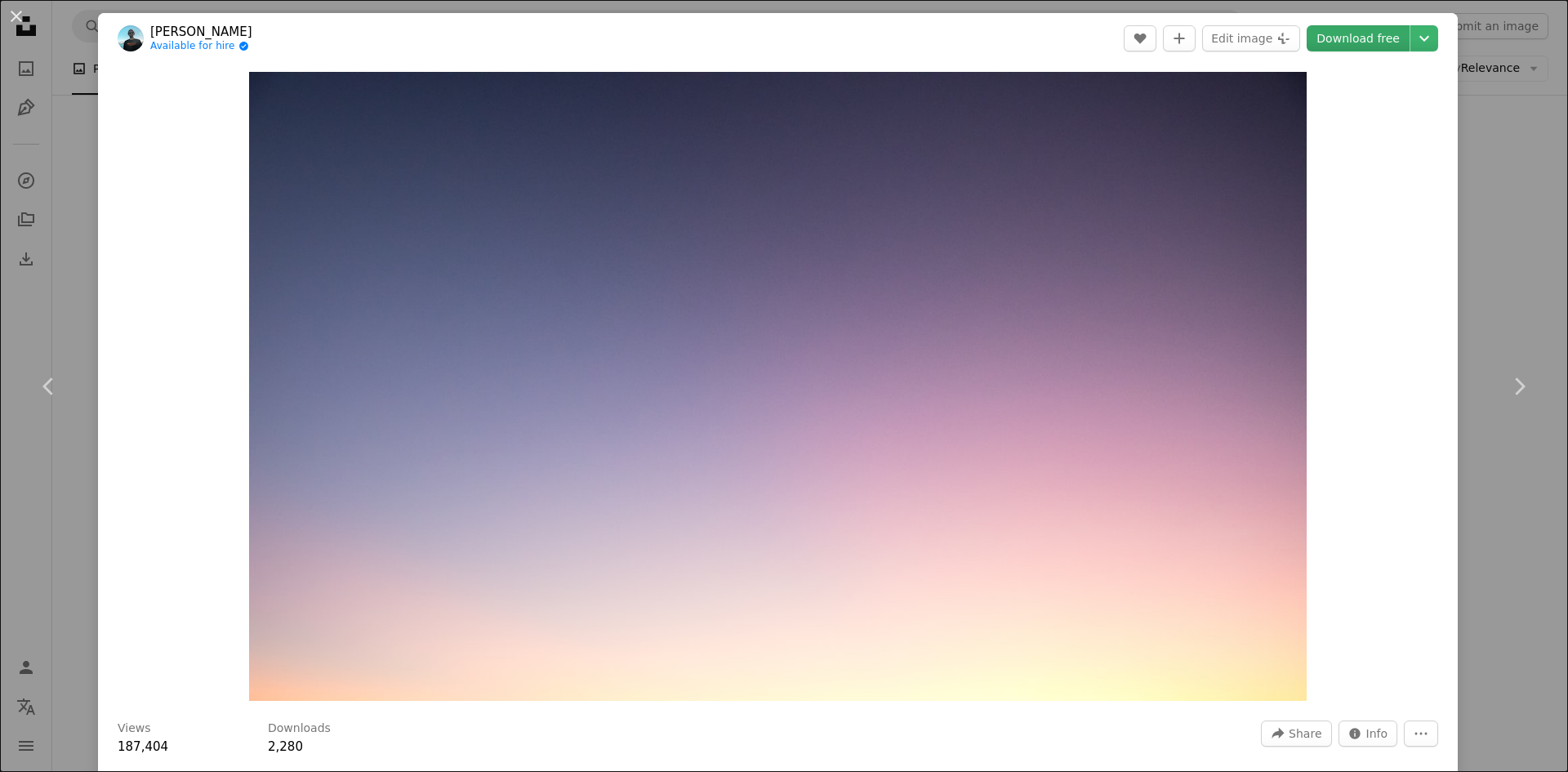
click at [1329, 38] on link "Download free" at bounding box center [1358, 38] width 103 height 27
